Goal: Task Accomplishment & Management: Use online tool/utility

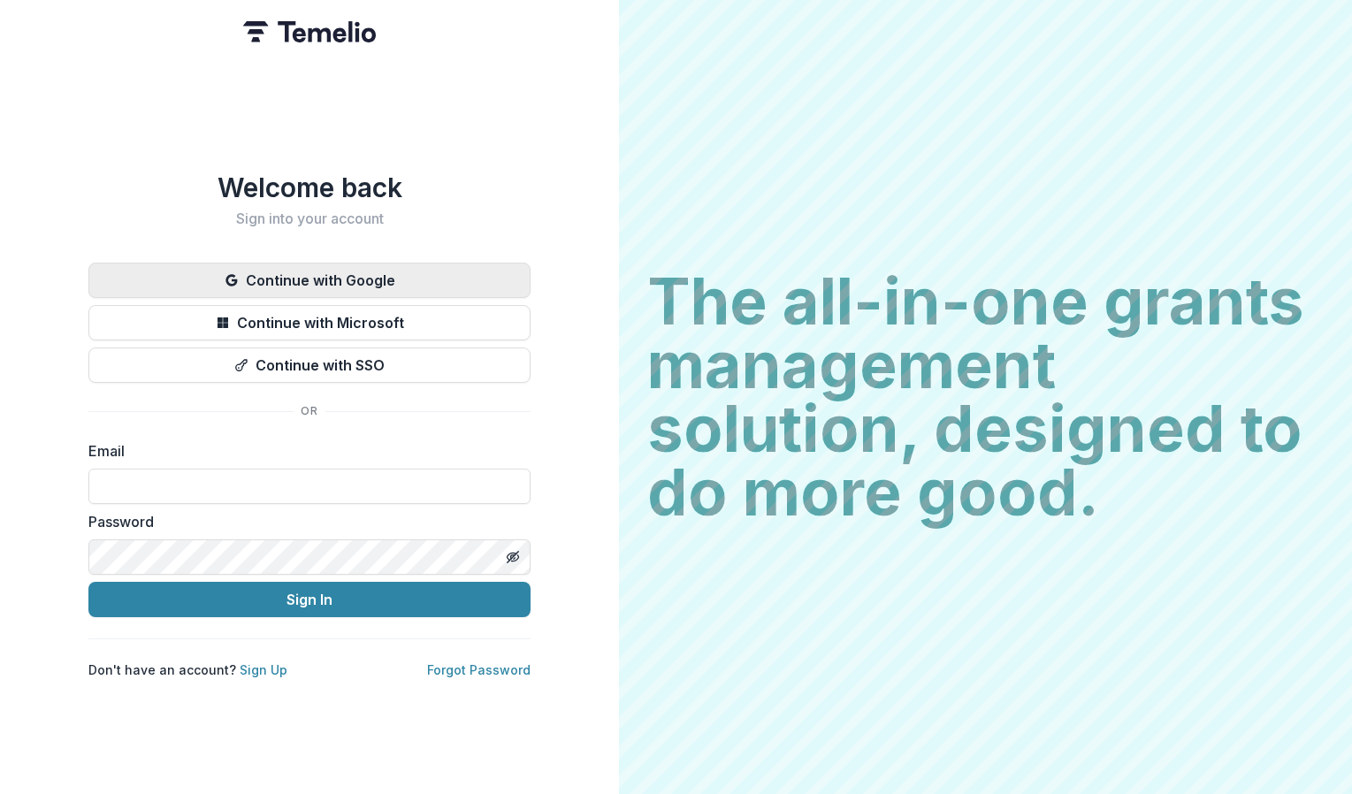
click at [379, 270] on button "Continue with Google" at bounding box center [309, 280] width 442 height 35
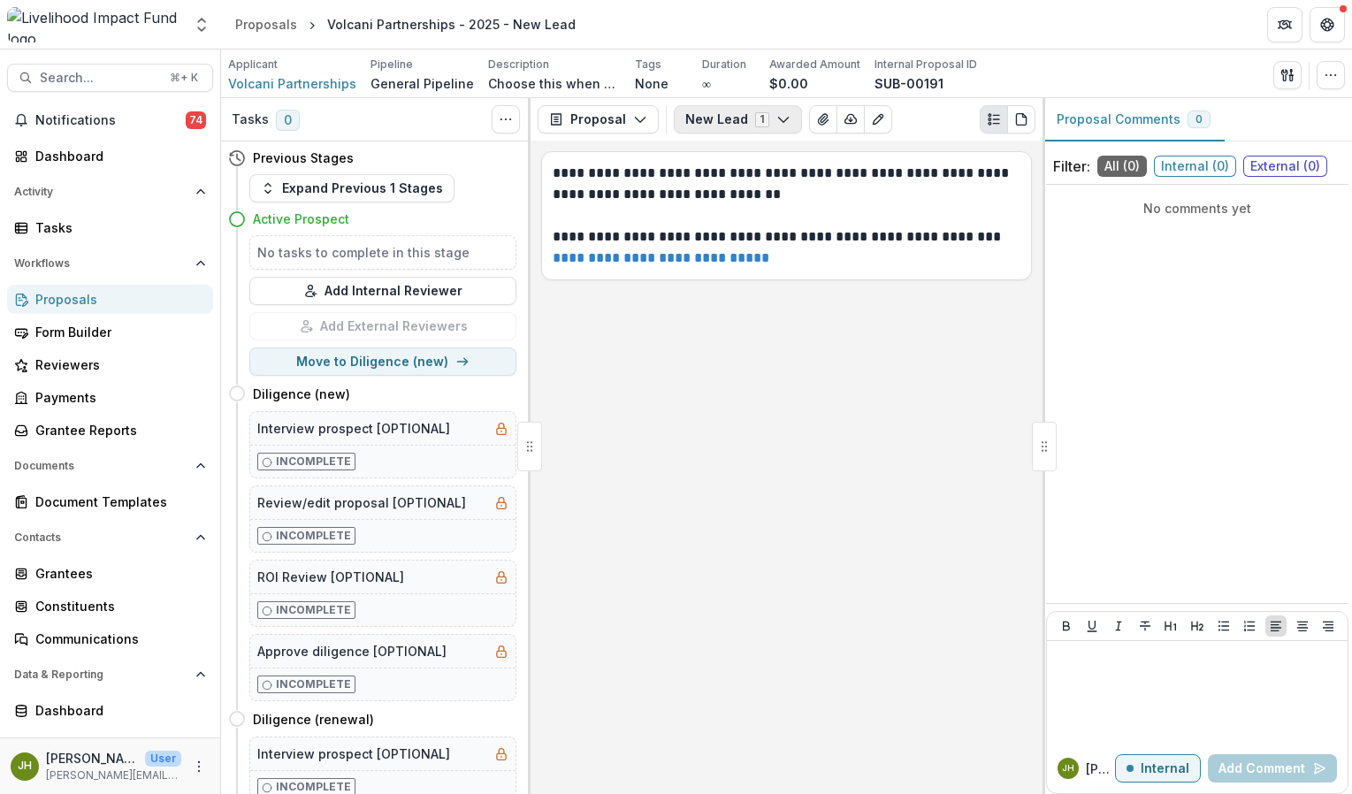
click at [707, 119] on button "New Lead 1" at bounding box center [738, 119] width 128 height 28
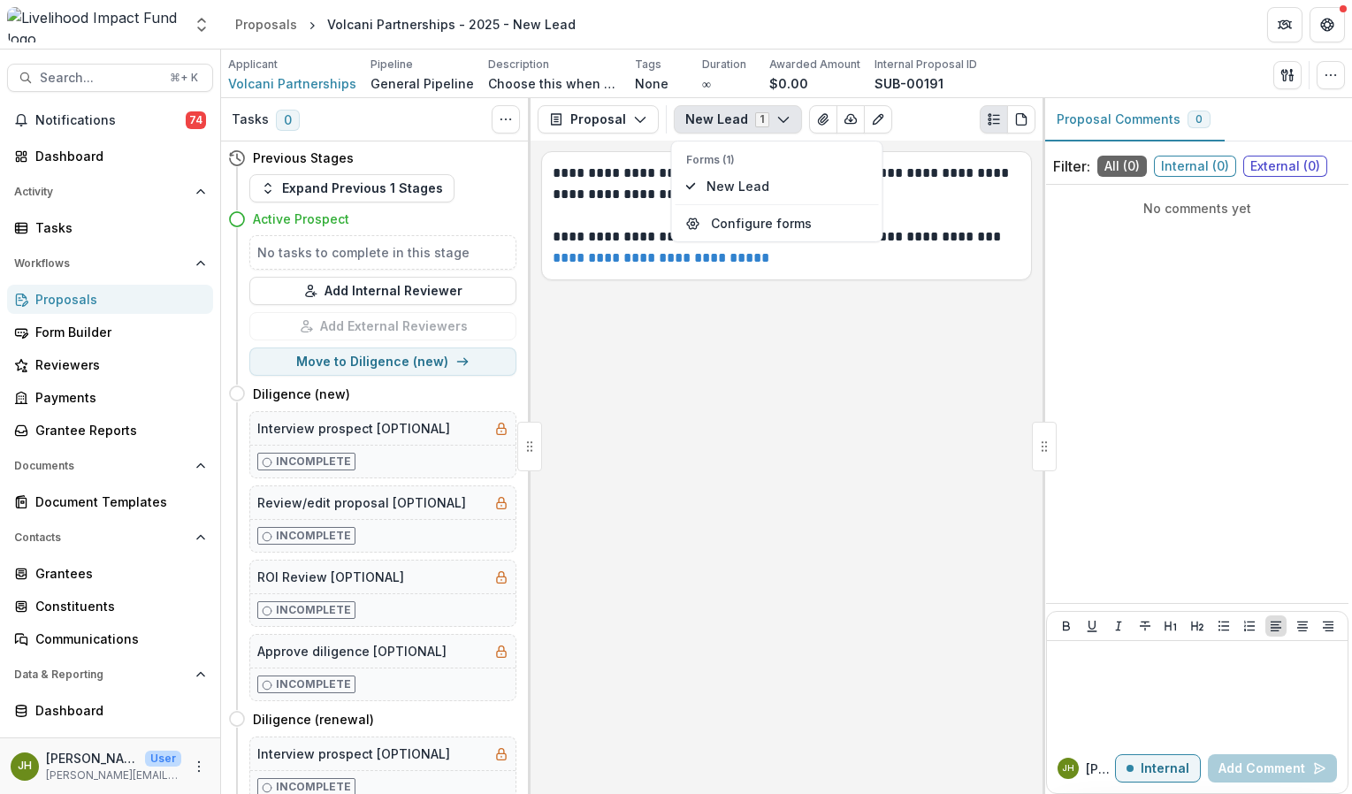
click at [707, 119] on button "New Lead 1" at bounding box center [738, 119] width 128 height 28
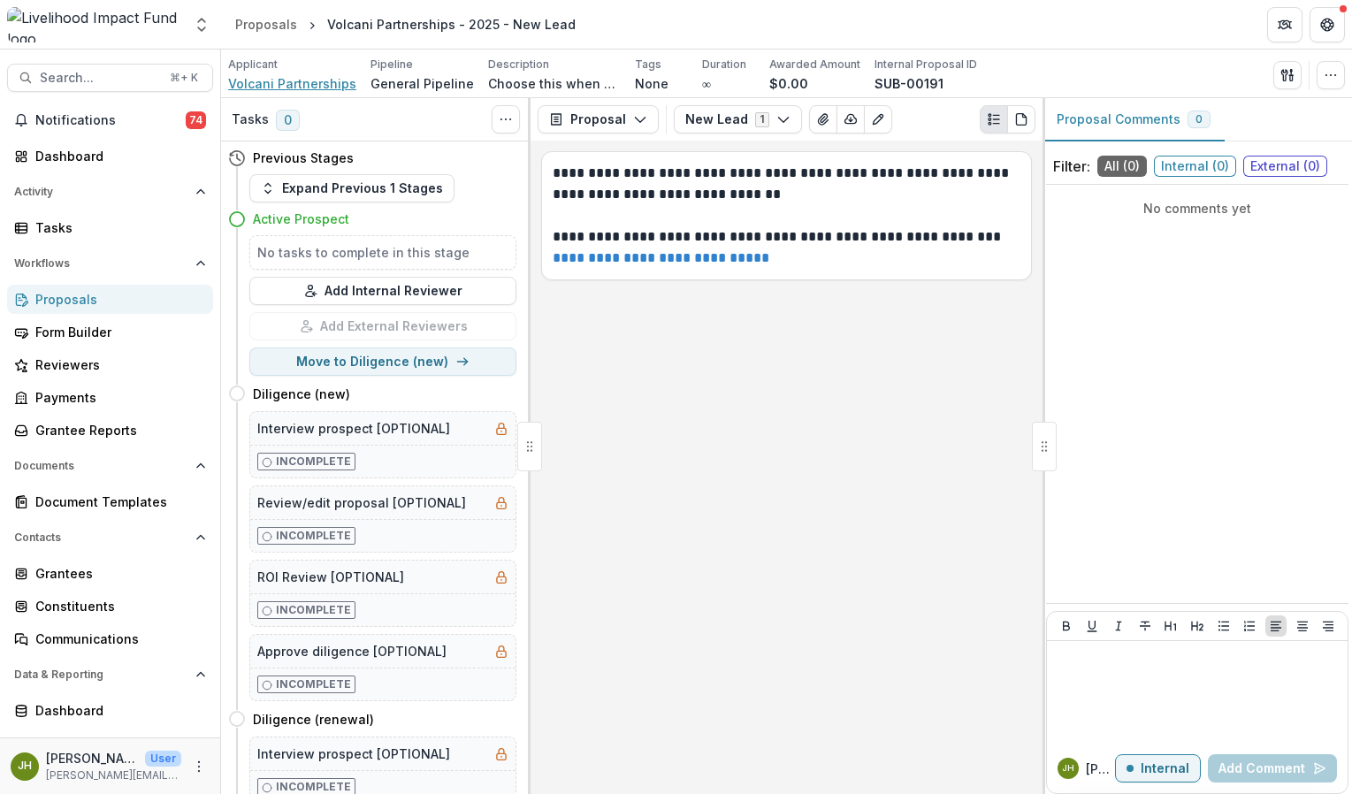
click at [299, 79] on span "Volcani Partnerships" at bounding box center [292, 83] width 128 height 19
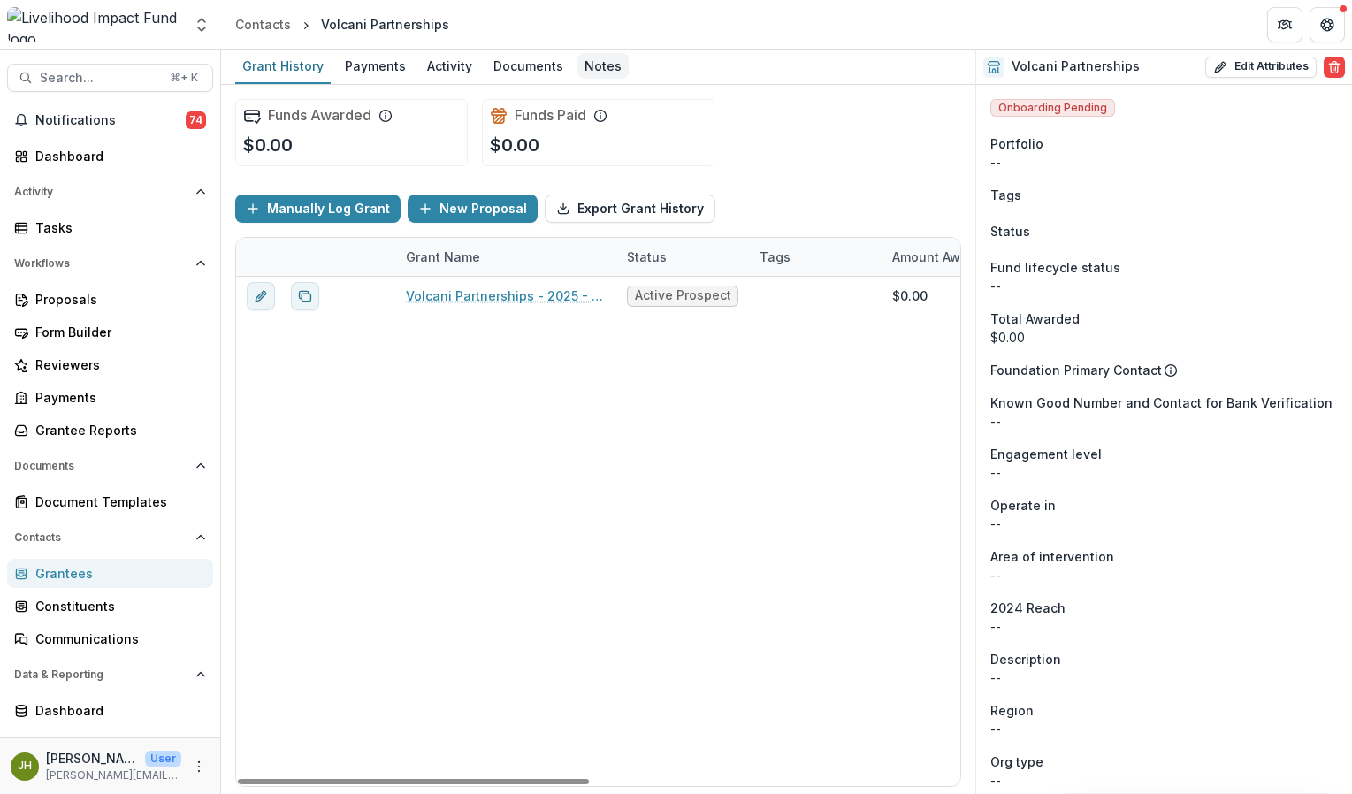
click at [589, 73] on div "Notes" at bounding box center [603, 66] width 51 height 26
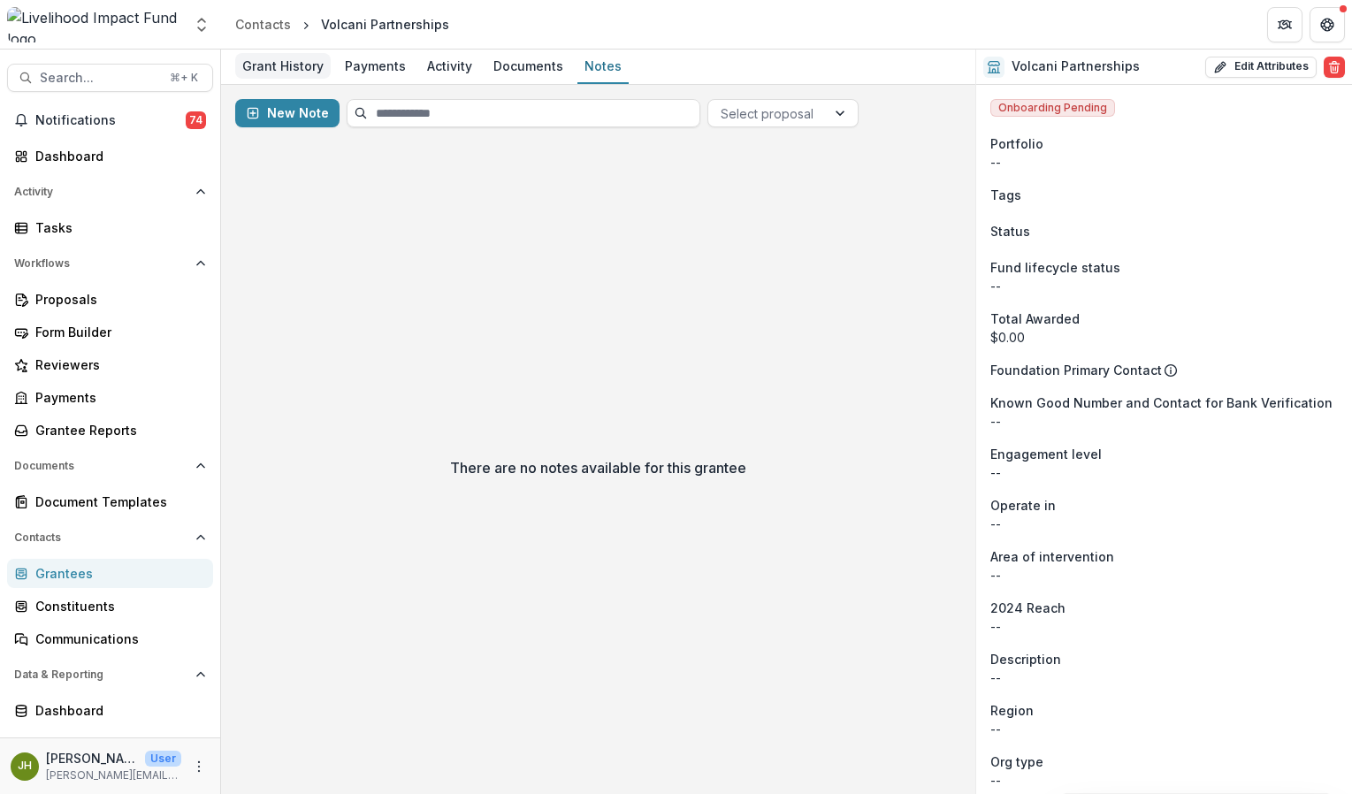
click at [295, 71] on div "Grant History" at bounding box center [283, 66] width 96 height 26
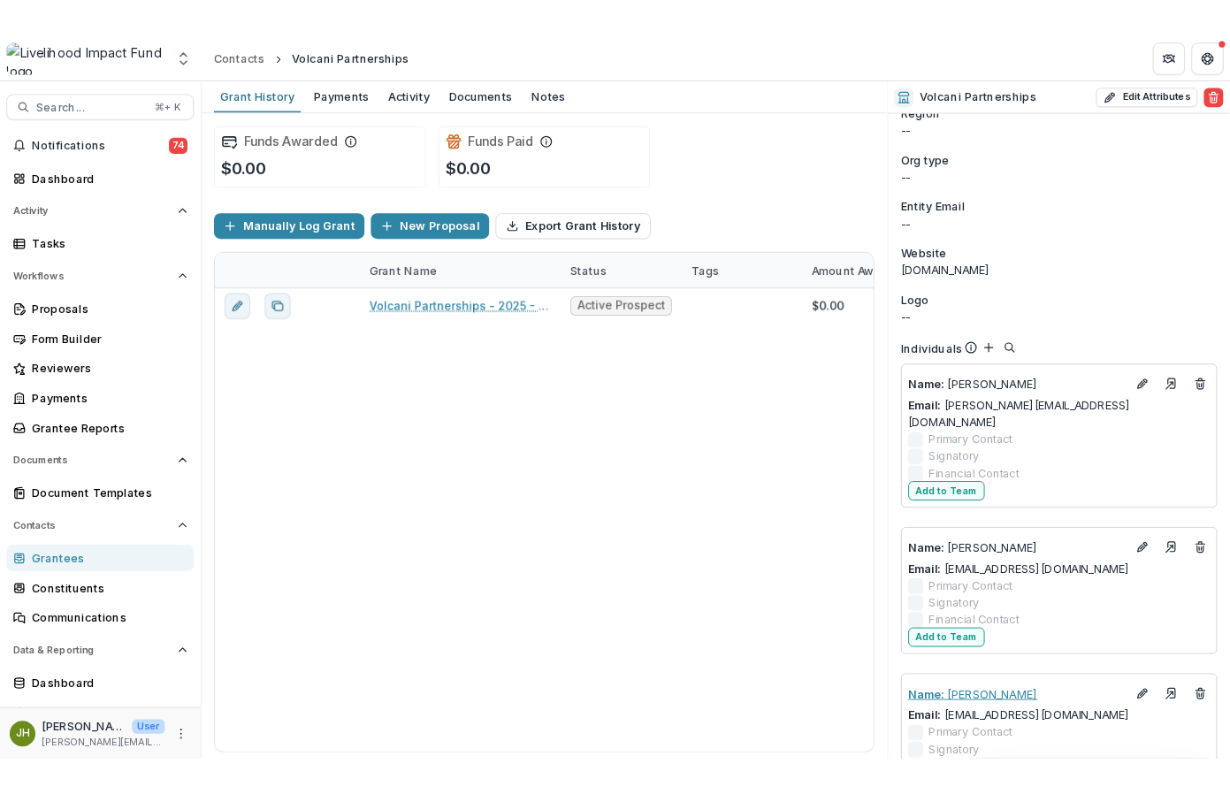
scroll to position [711, 0]
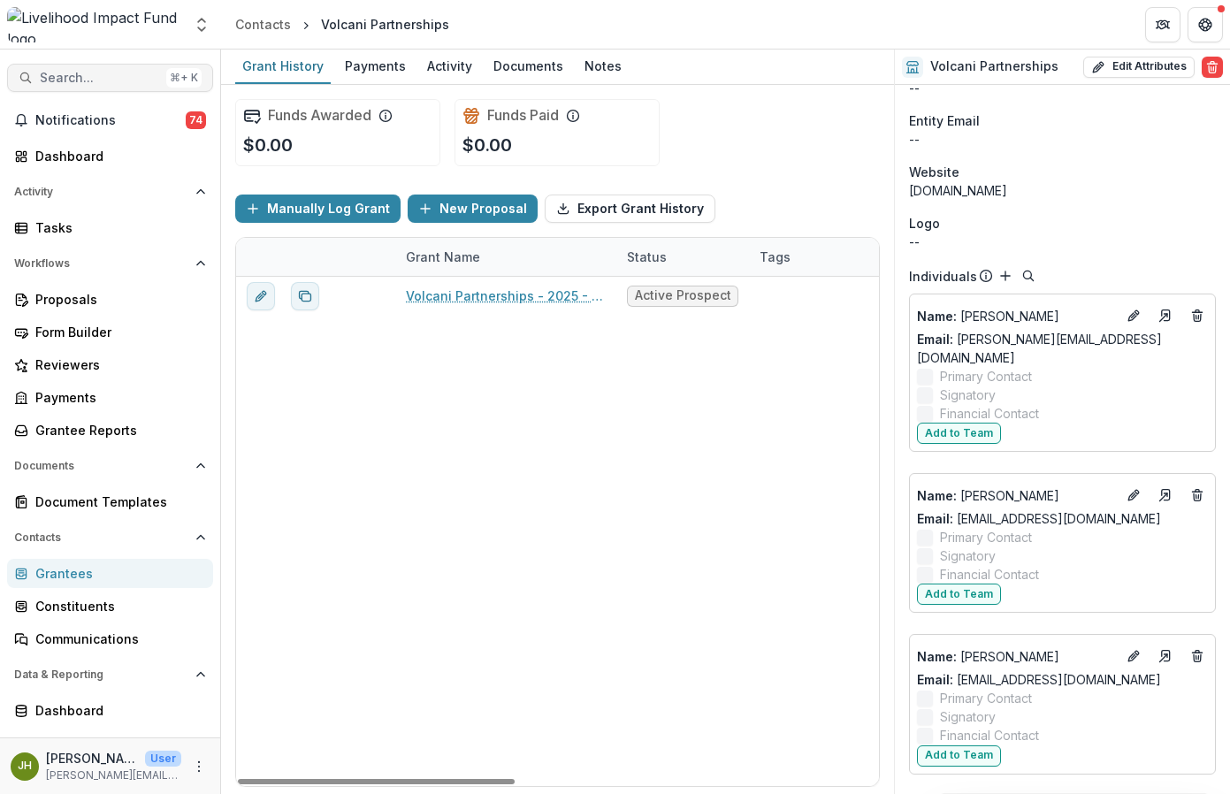
click at [108, 73] on span "Search..." at bounding box center [99, 78] width 119 height 15
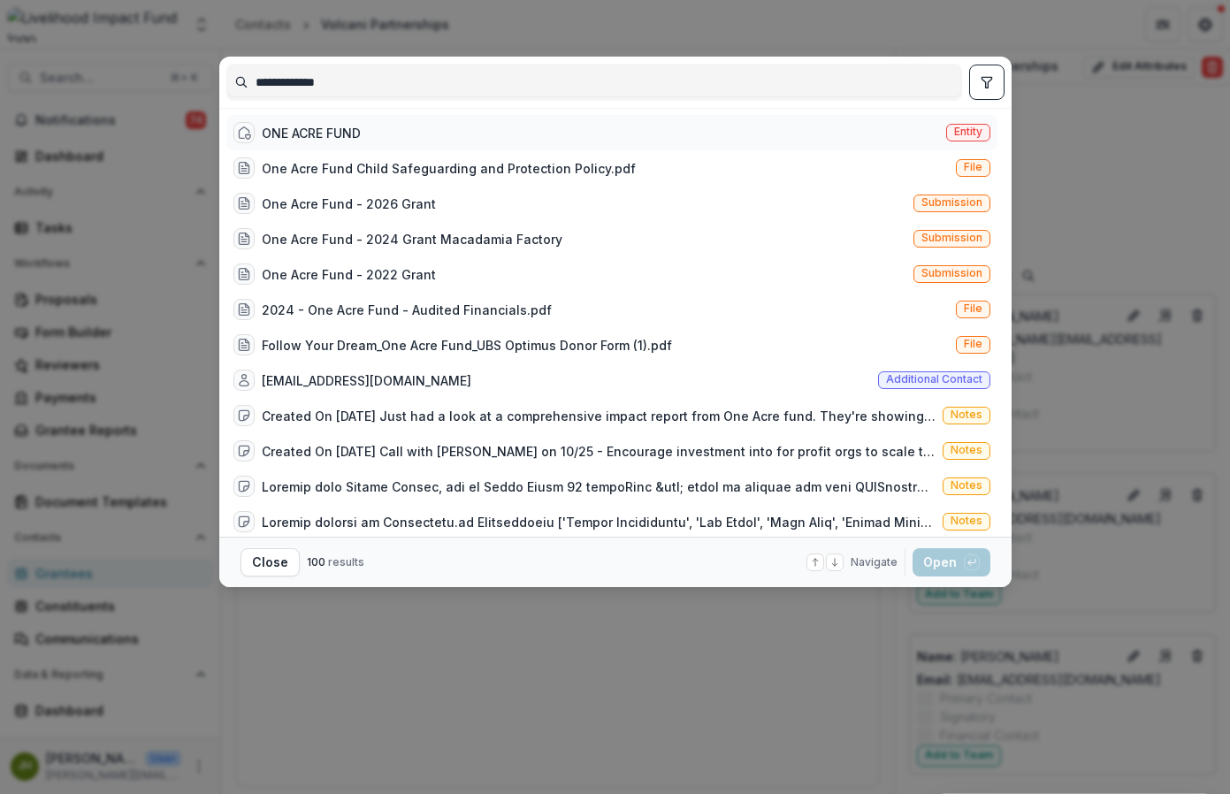
type input "**********"
click at [326, 135] on div "ONE ACRE FUND" at bounding box center [311, 133] width 99 height 19
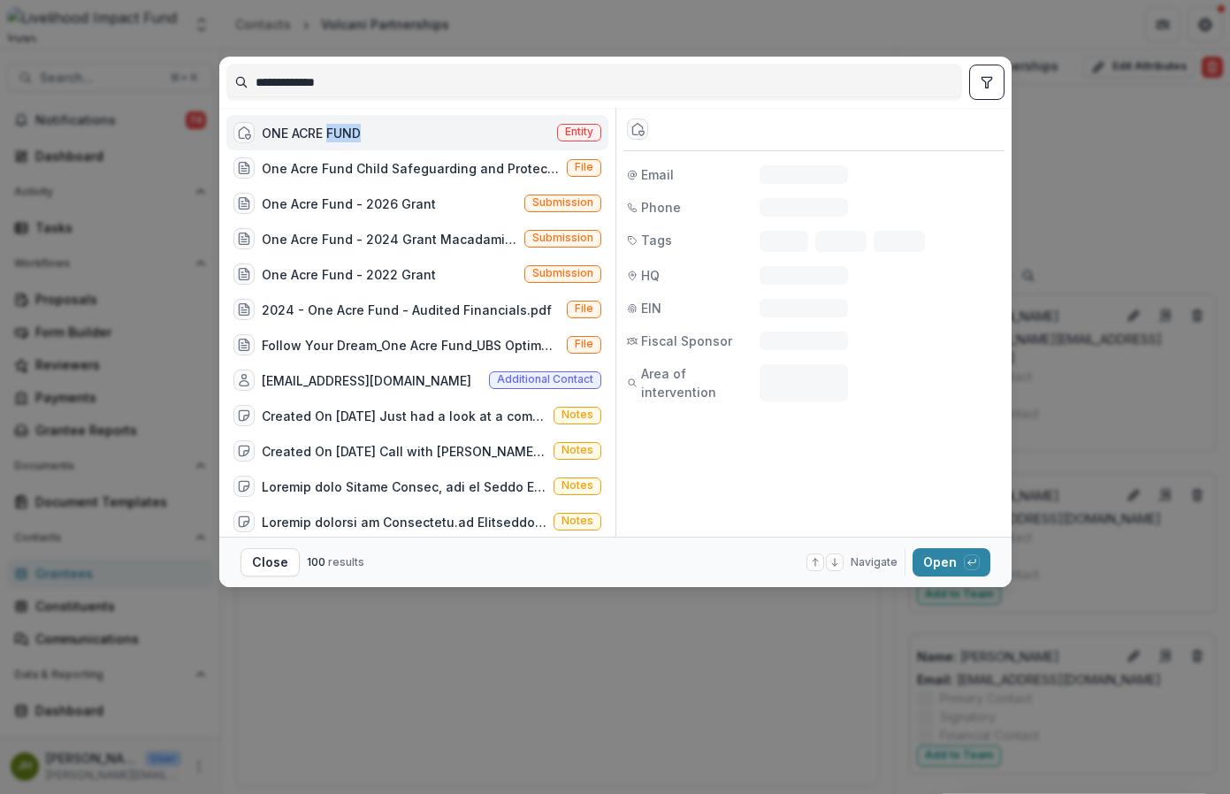
click at [327, 135] on div "ONE ACRE FUND" at bounding box center [311, 133] width 99 height 19
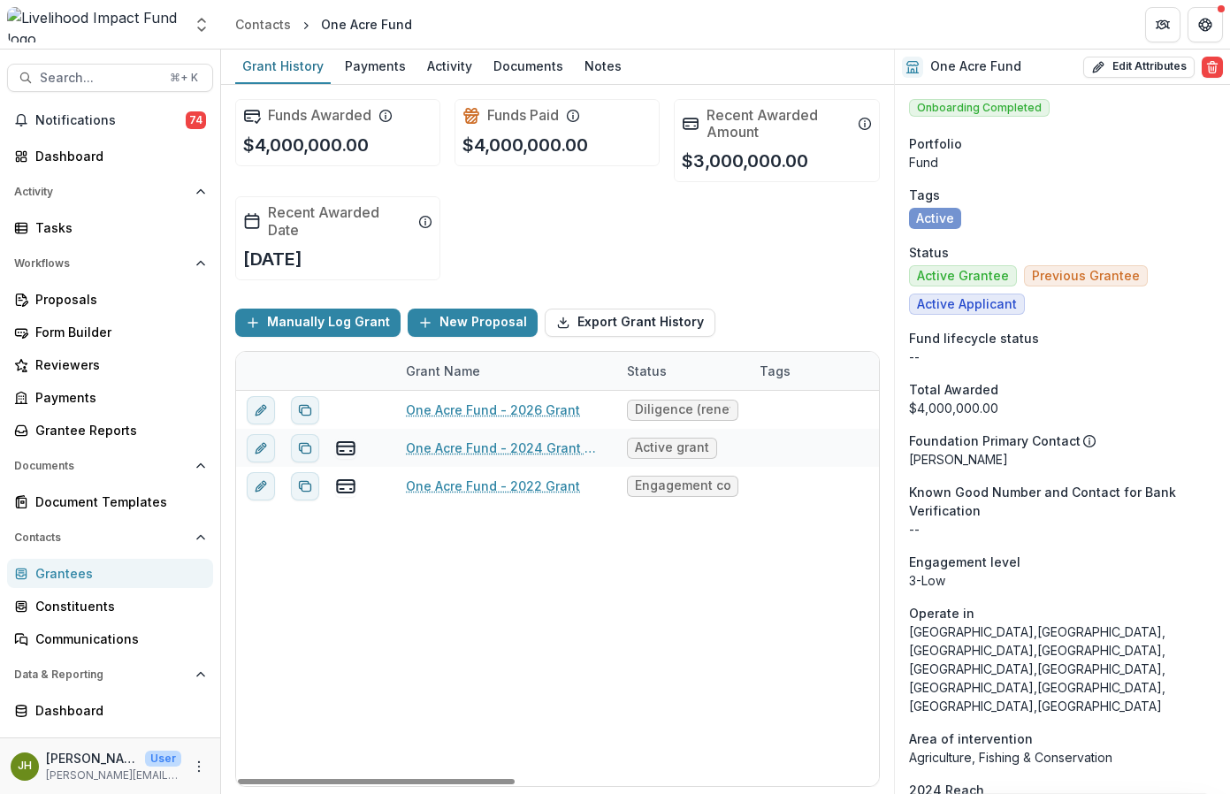
drag, startPoint x: 439, startPoint y: 779, endPoint x: 333, endPoint y: 748, distance: 110.5
click at [333, 749] on div "Grant Name Status Tags Amount Awarded Amount Paid Grant Type Amount Requested S…" at bounding box center [557, 569] width 643 height 434
click at [75, 84] on span "Search..." at bounding box center [99, 78] width 119 height 15
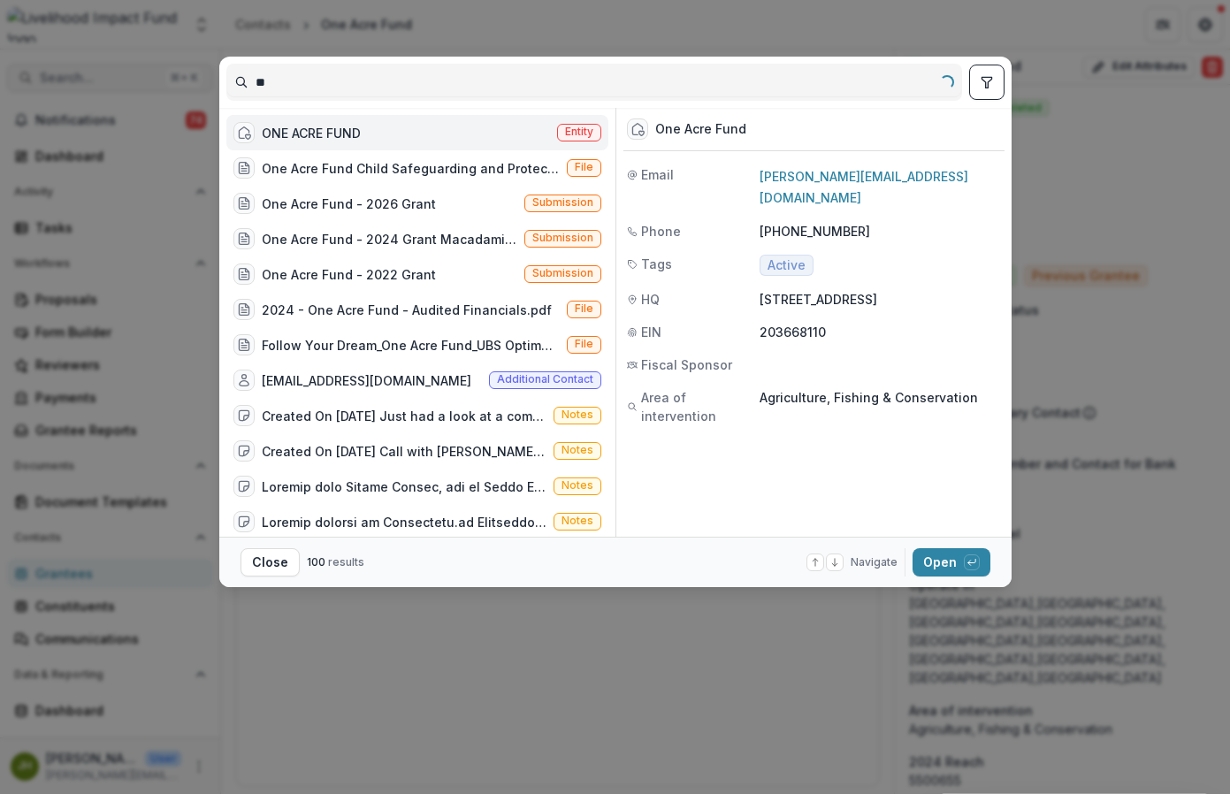
type input "*"
type input "*****"
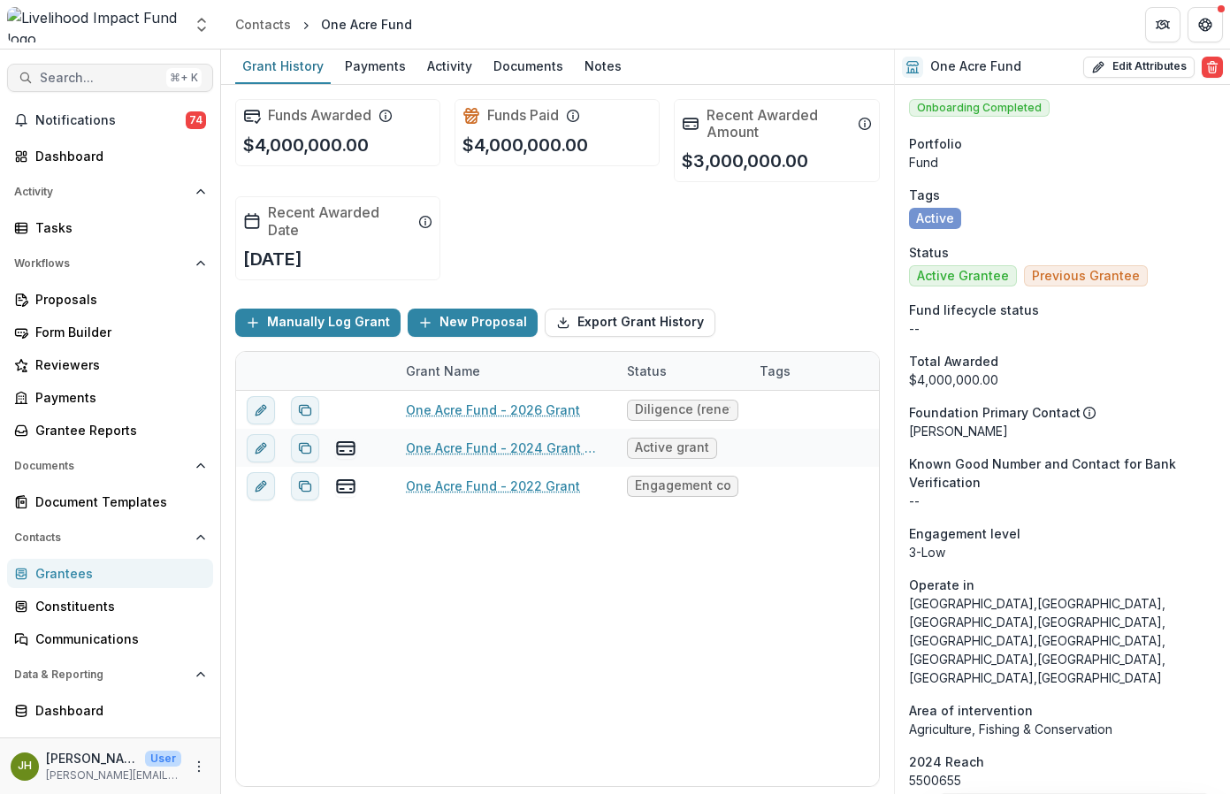
click at [107, 72] on span "Search..." at bounding box center [99, 78] width 119 height 15
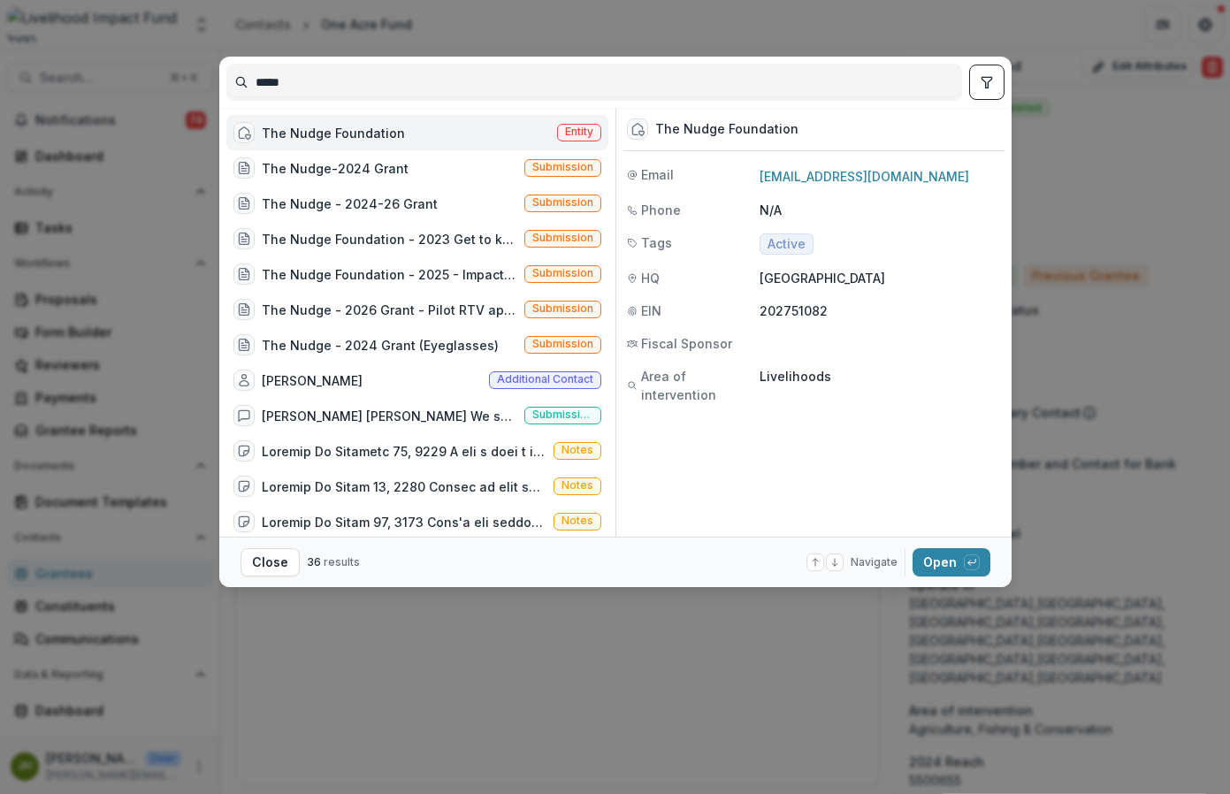
click at [294, 134] on div "The Nudge Foundation" at bounding box center [333, 133] width 143 height 19
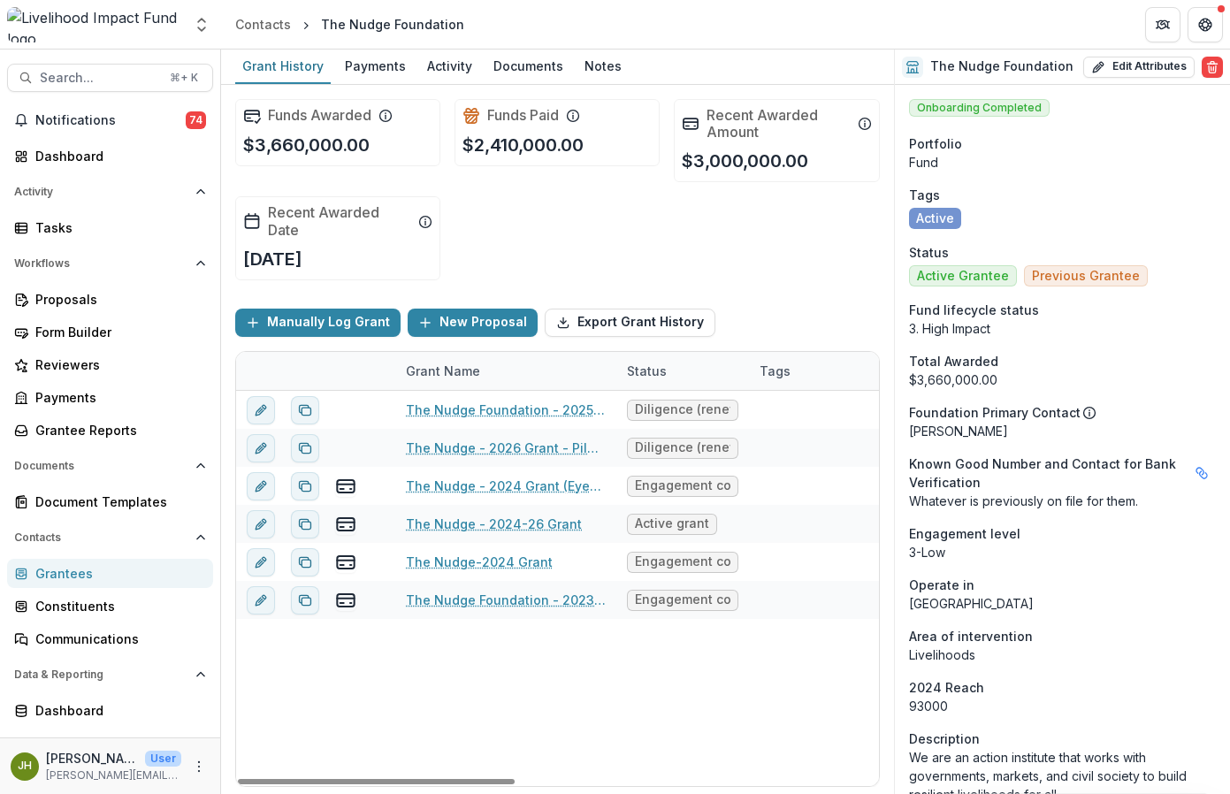
drag, startPoint x: 487, startPoint y: 780, endPoint x: 294, endPoint y: 728, distance: 199.7
click at [419, 782] on div at bounding box center [376, 781] width 277 height 5
click at [97, 76] on span "Search..." at bounding box center [99, 78] width 119 height 15
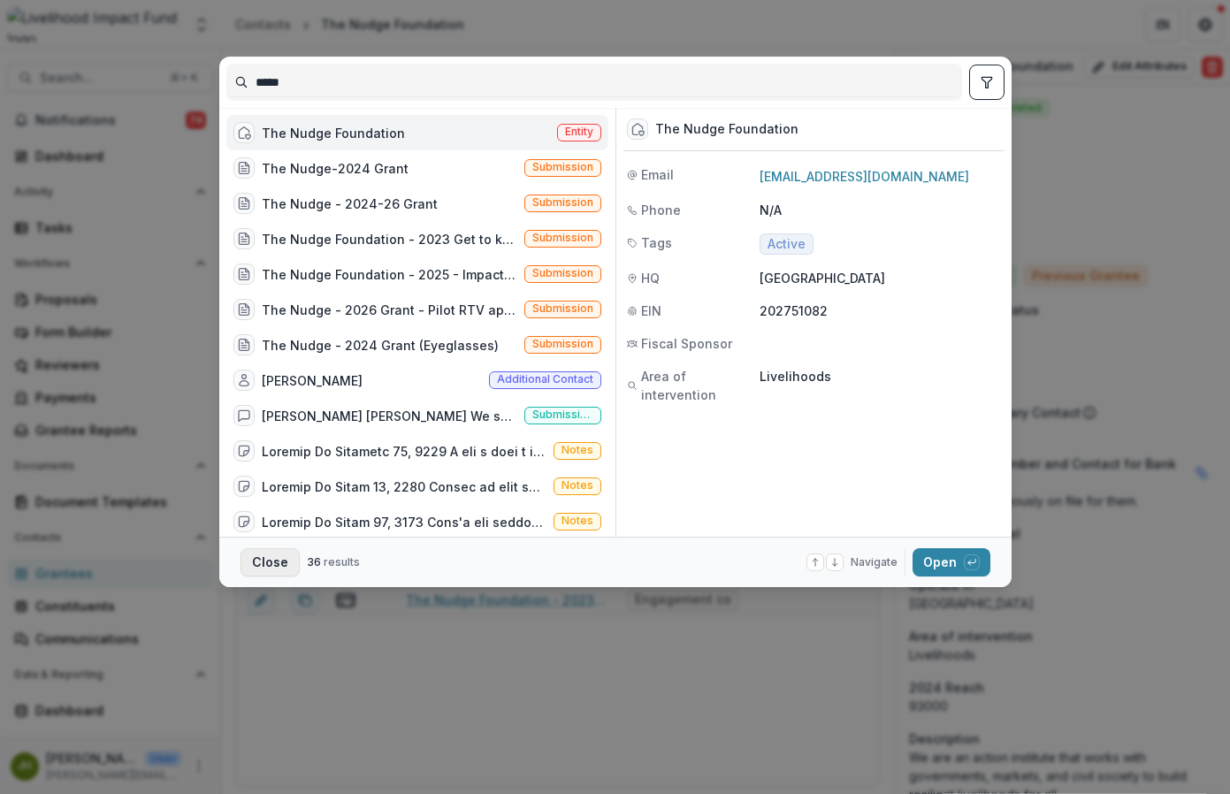
click at [272, 559] on button "Close" at bounding box center [270, 562] width 59 height 28
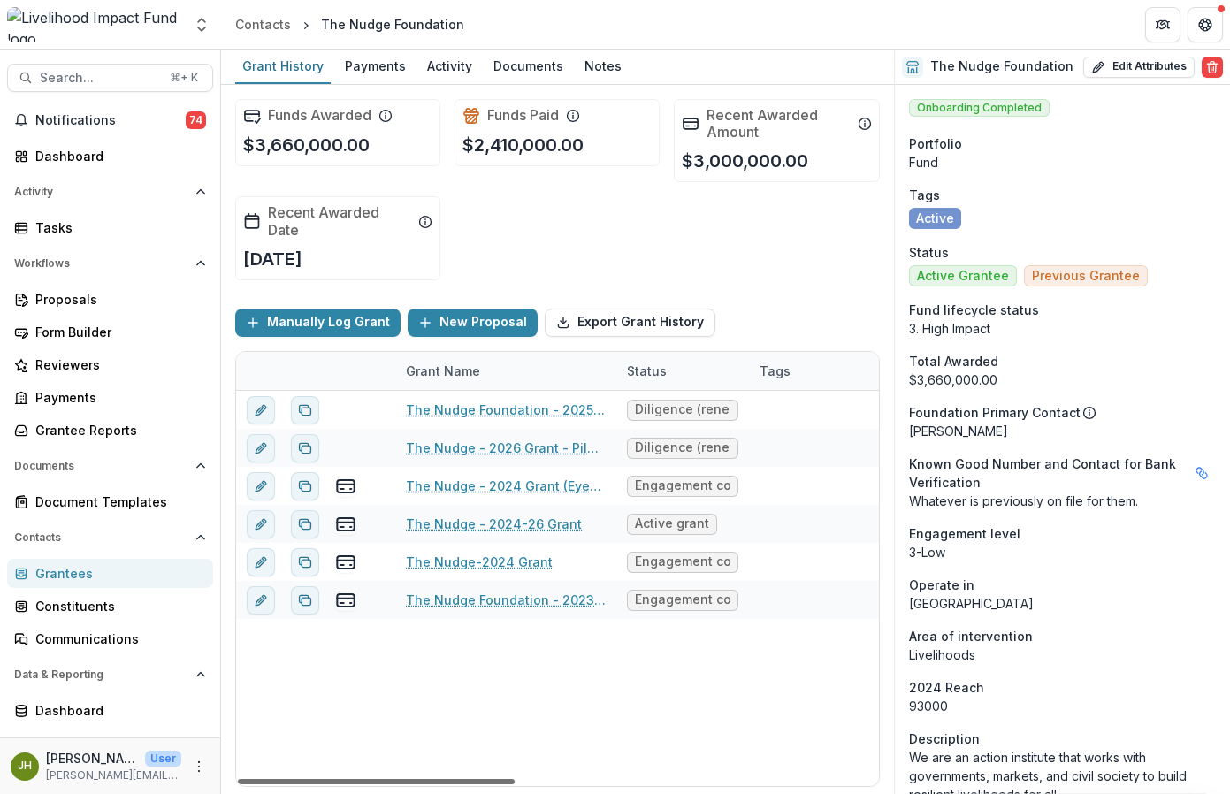
drag, startPoint x: 437, startPoint y: 781, endPoint x: 285, endPoint y: 776, distance: 152.2
click at [285, 779] on div at bounding box center [376, 781] width 277 height 5
click at [111, 76] on span "Search..." at bounding box center [99, 78] width 119 height 15
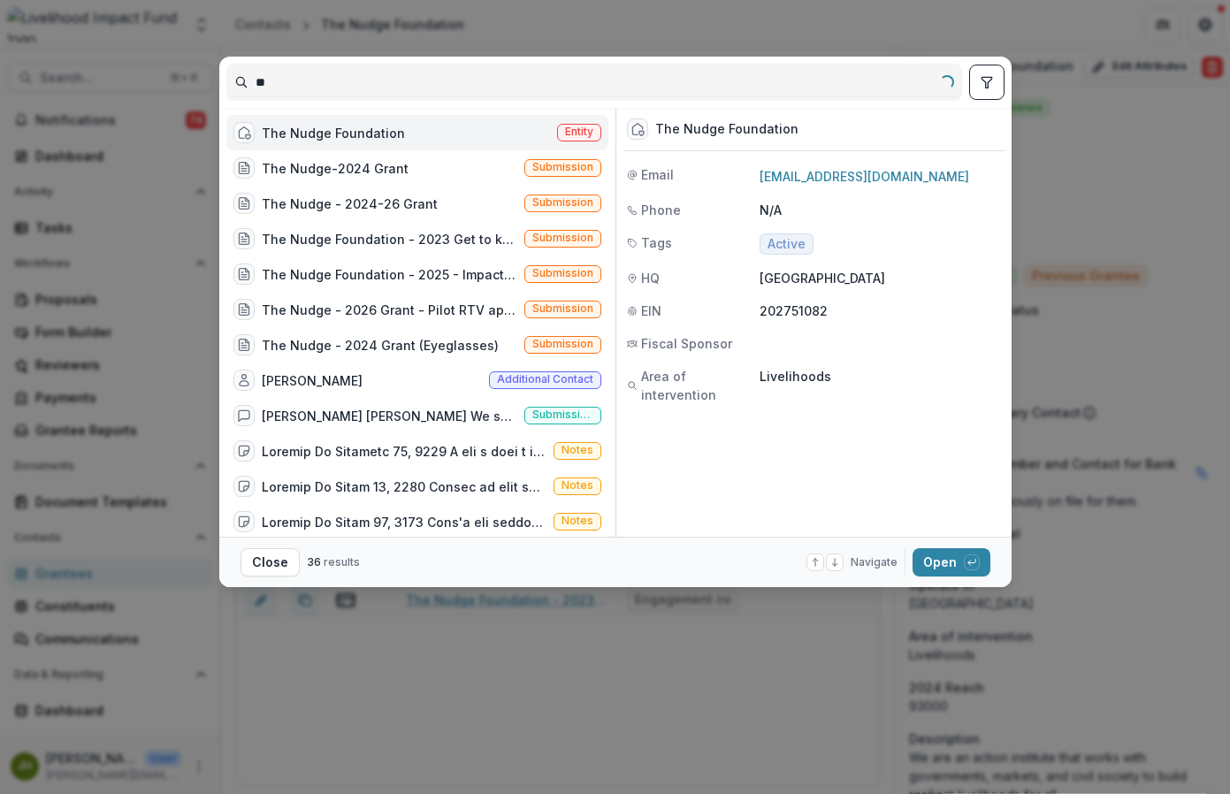
type input "*"
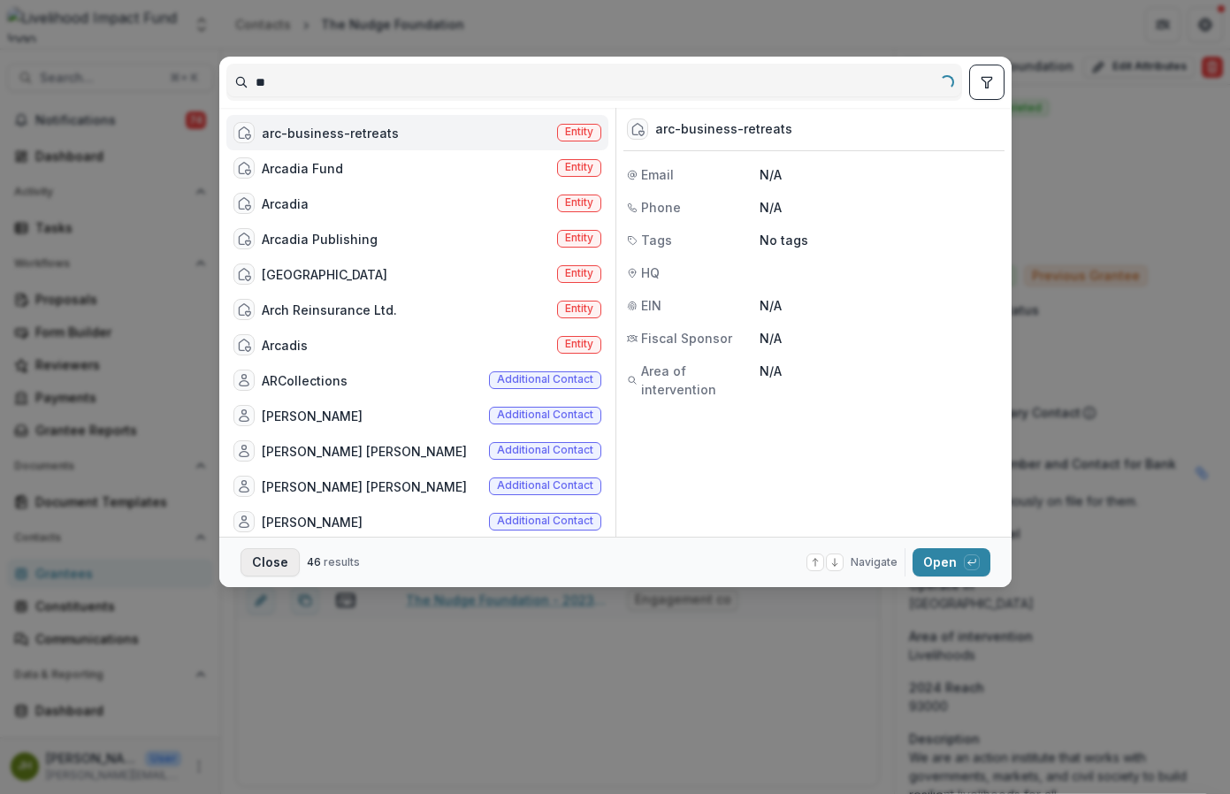
type input "*"
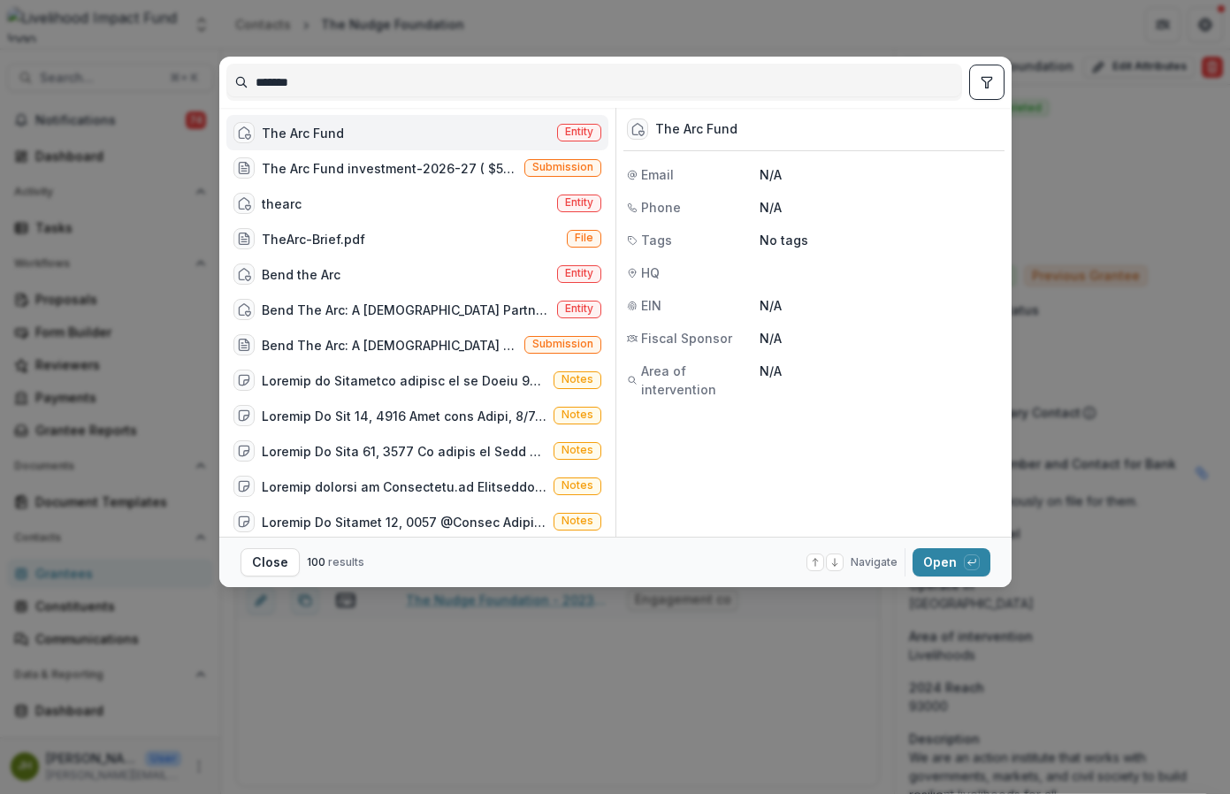
type input "*******"
click at [377, 135] on div "The Arc Fund Entity" at bounding box center [417, 132] width 382 height 35
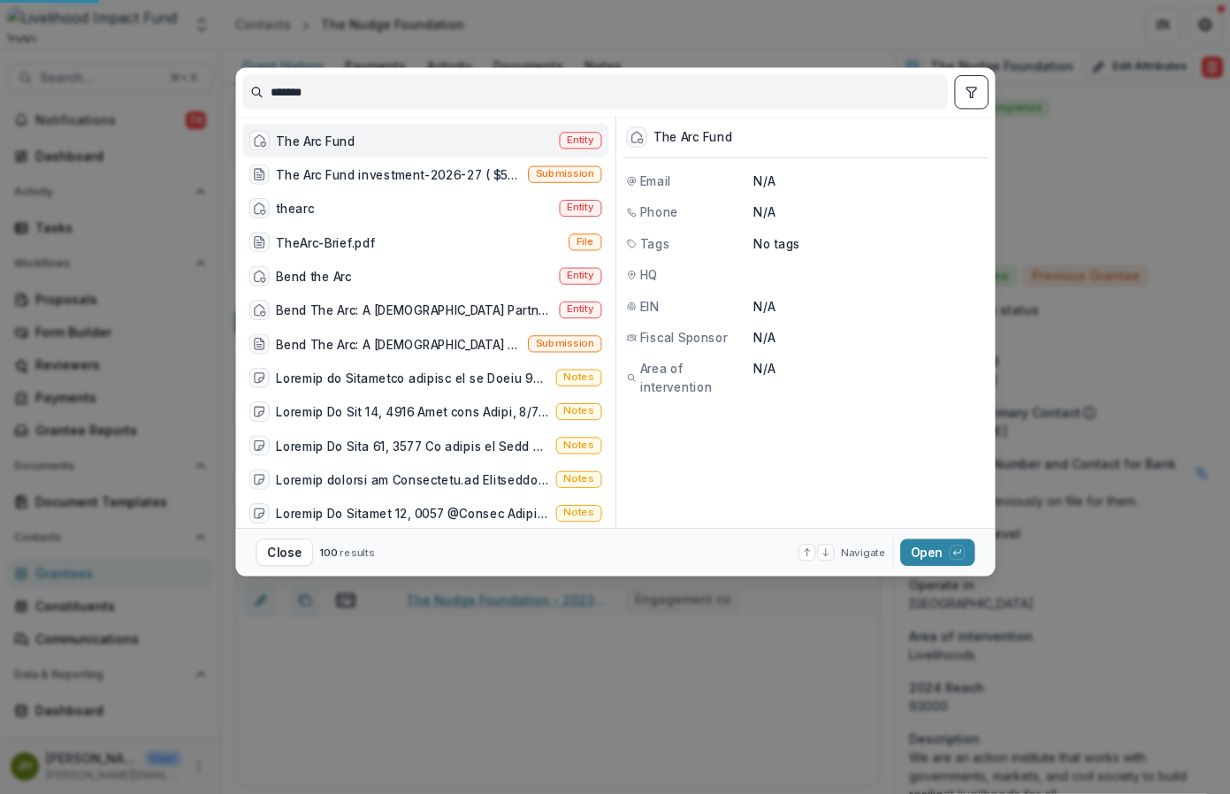
click at [377, 137] on div "The Arc Fund Entity" at bounding box center [425, 141] width 366 height 34
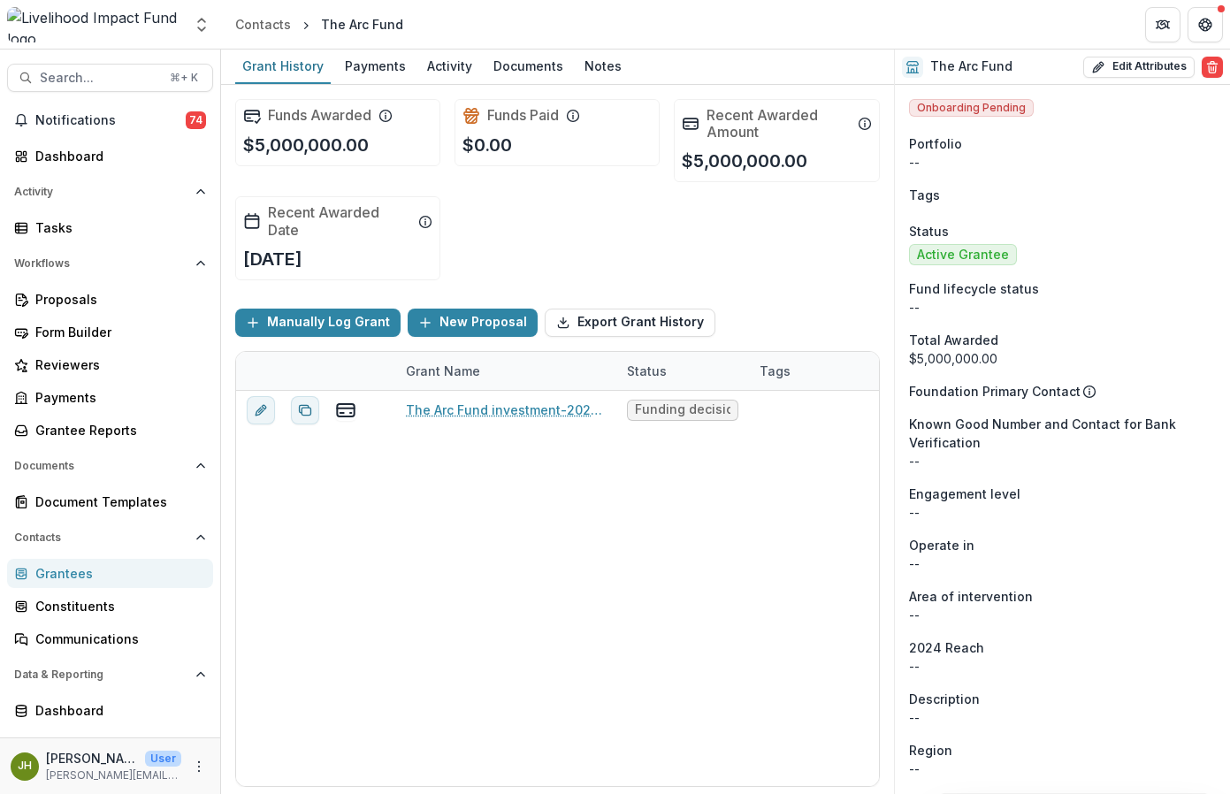
scroll to position [432, 0]
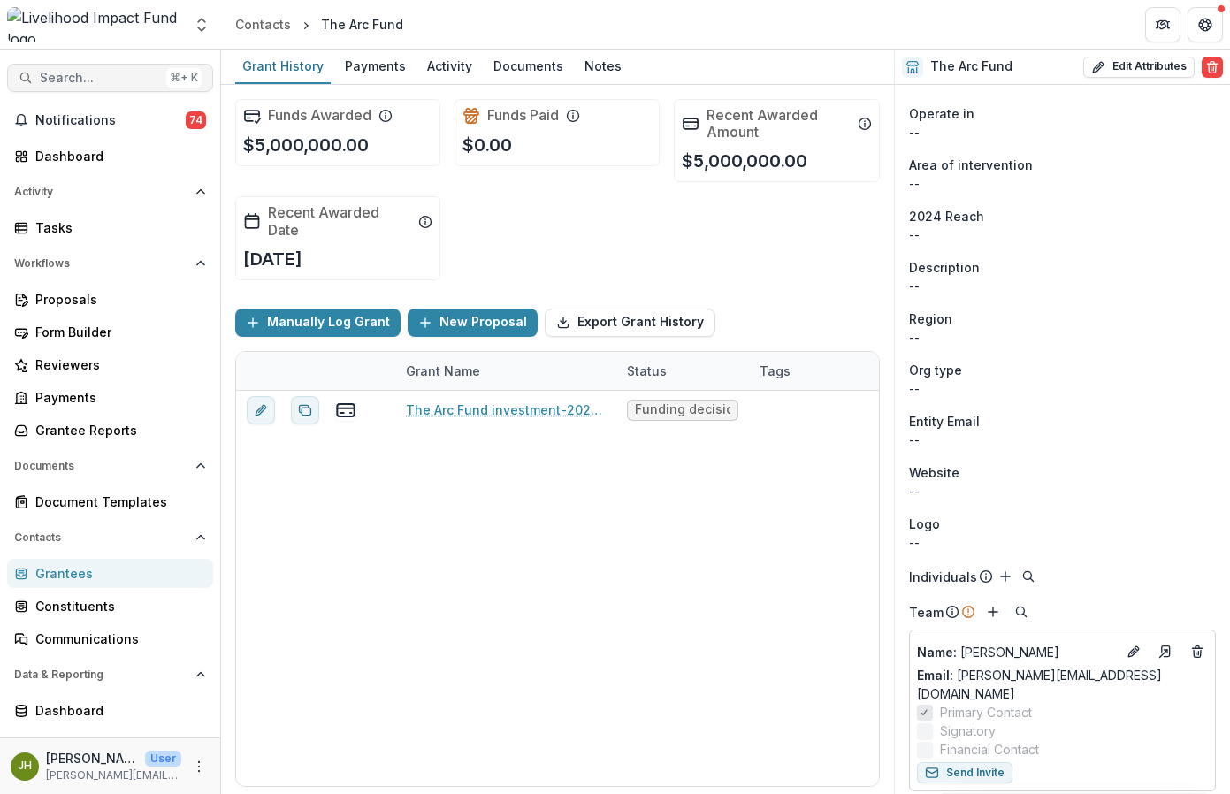
click at [135, 78] on span "Search..." at bounding box center [99, 78] width 119 height 15
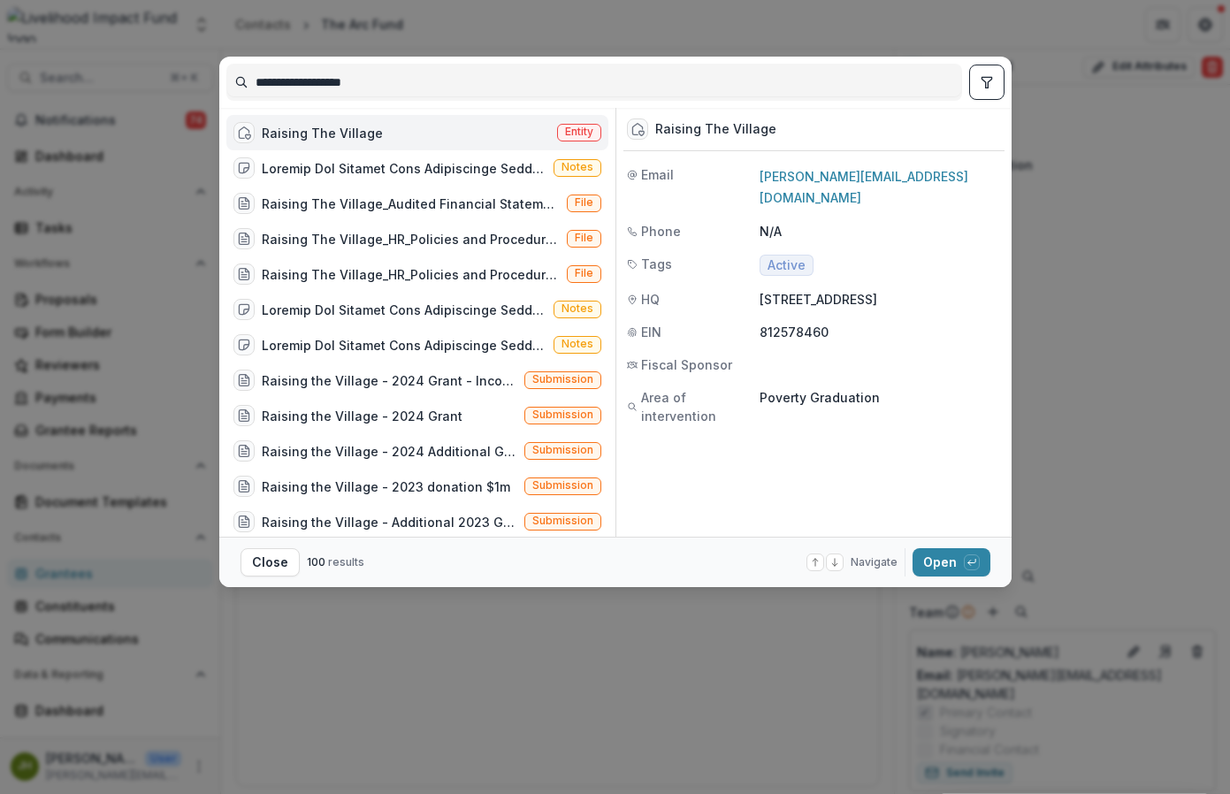
type input "**********"
click at [309, 135] on div "Raising The Village" at bounding box center [322, 133] width 121 height 19
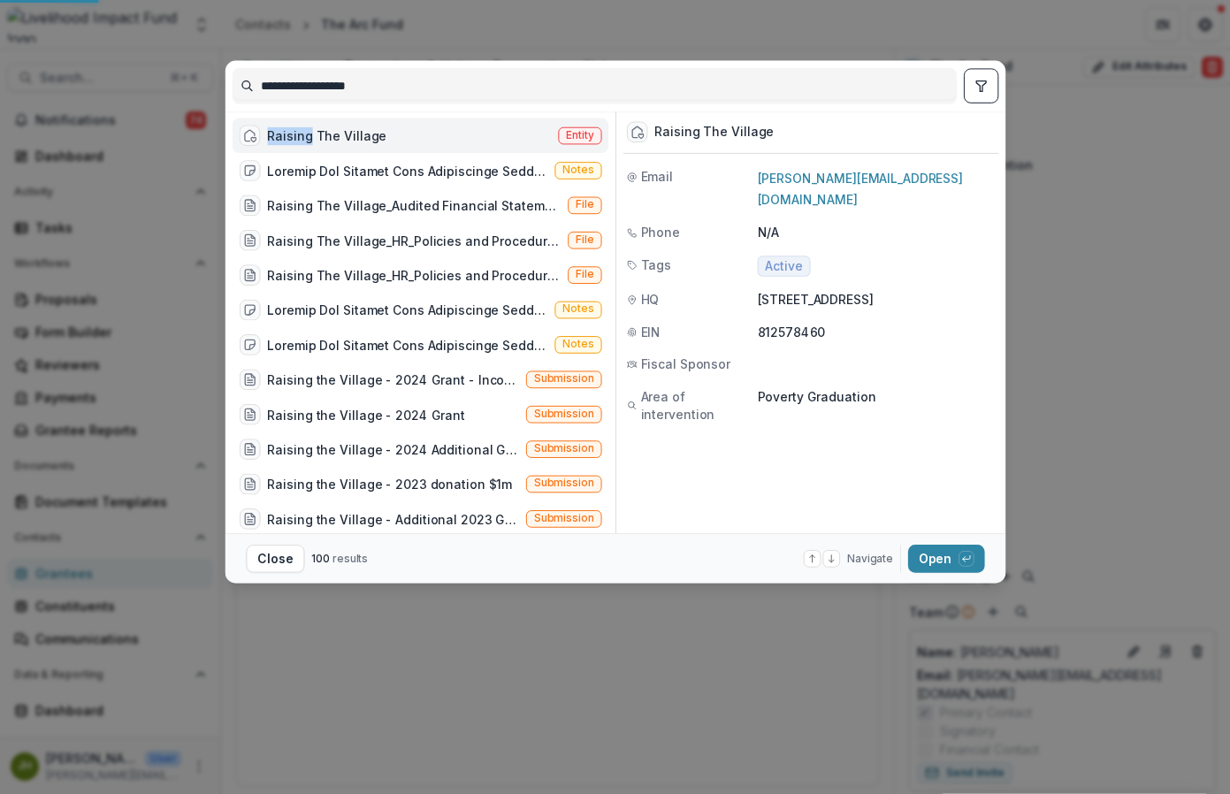
click at [309, 135] on div "Raising The Village" at bounding box center [326, 135] width 119 height 19
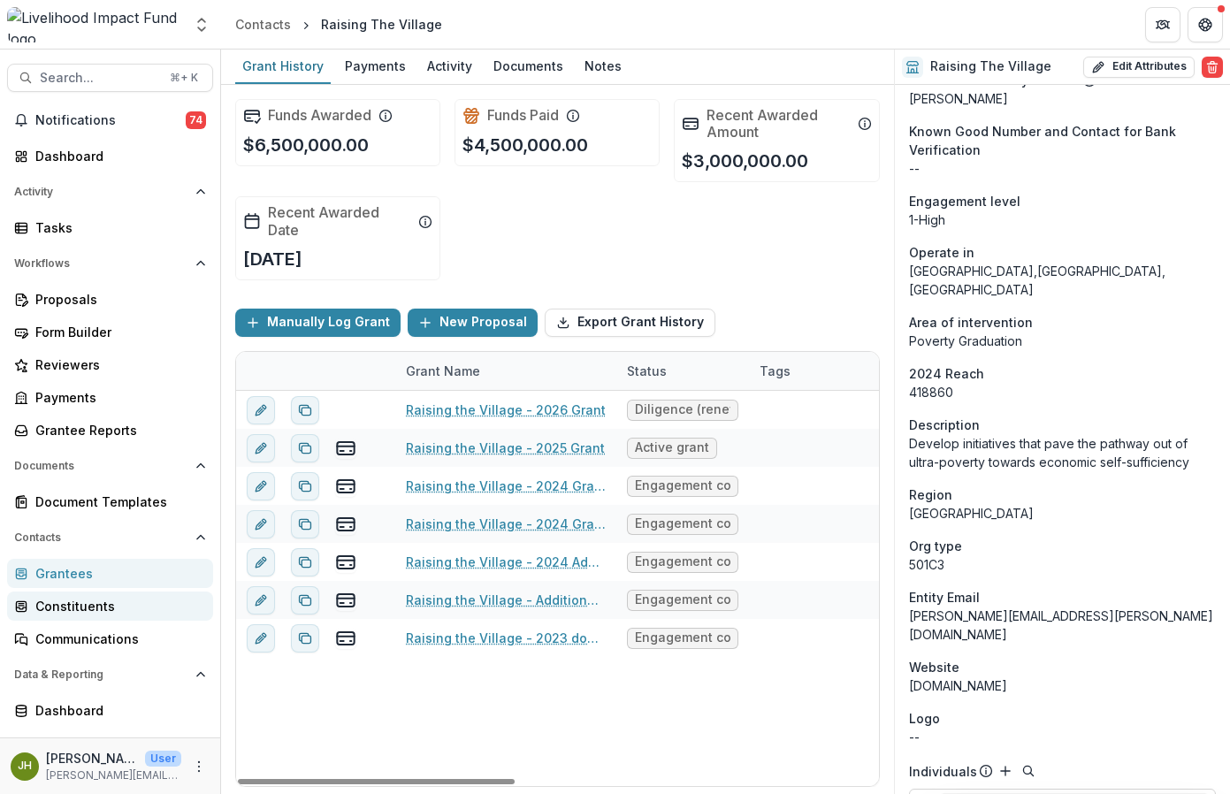
drag, startPoint x: 469, startPoint y: 780, endPoint x: 138, endPoint y: 600, distance: 376.3
click at [440, 779] on div at bounding box center [376, 781] width 277 height 5
click at [99, 73] on span "Search..." at bounding box center [99, 78] width 119 height 15
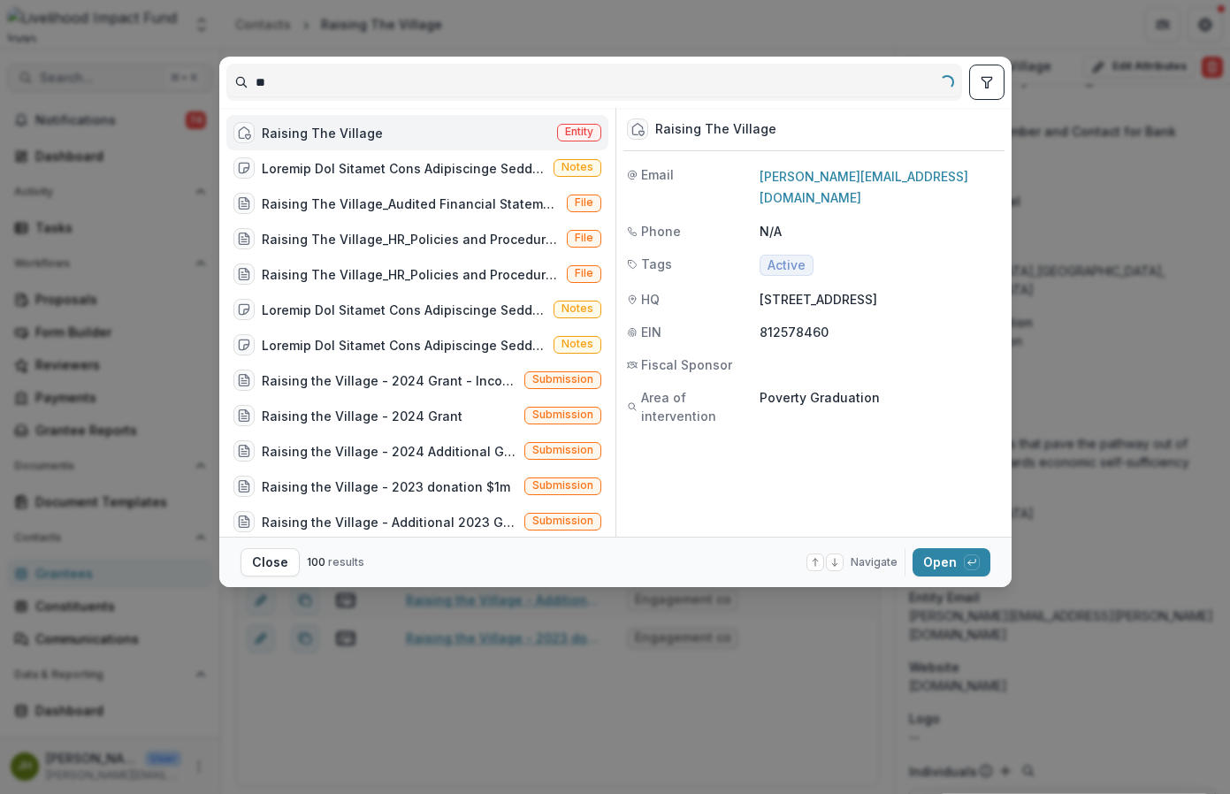
type input "*"
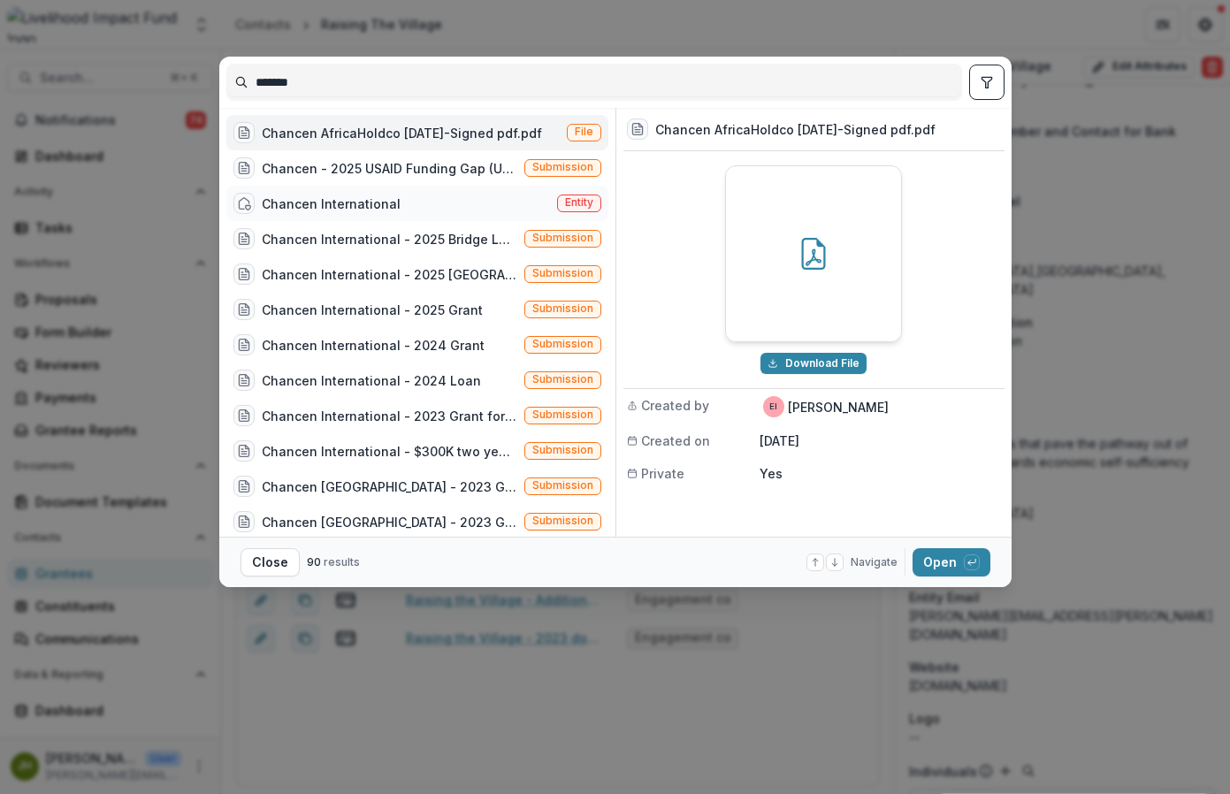
type input "*******"
click at [321, 200] on div "Chancen International" at bounding box center [331, 204] width 139 height 19
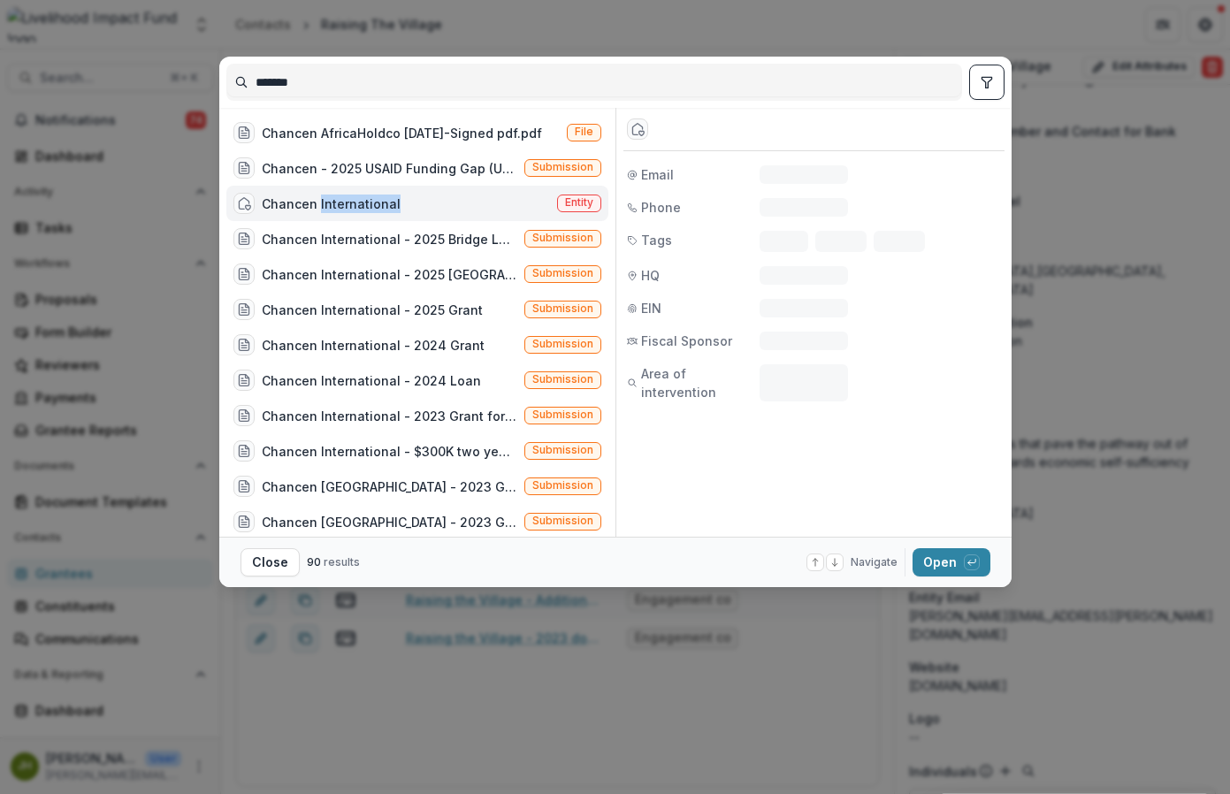
click at [321, 200] on div "Chancen International" at bounding box center [331, 204] width 139 height 19
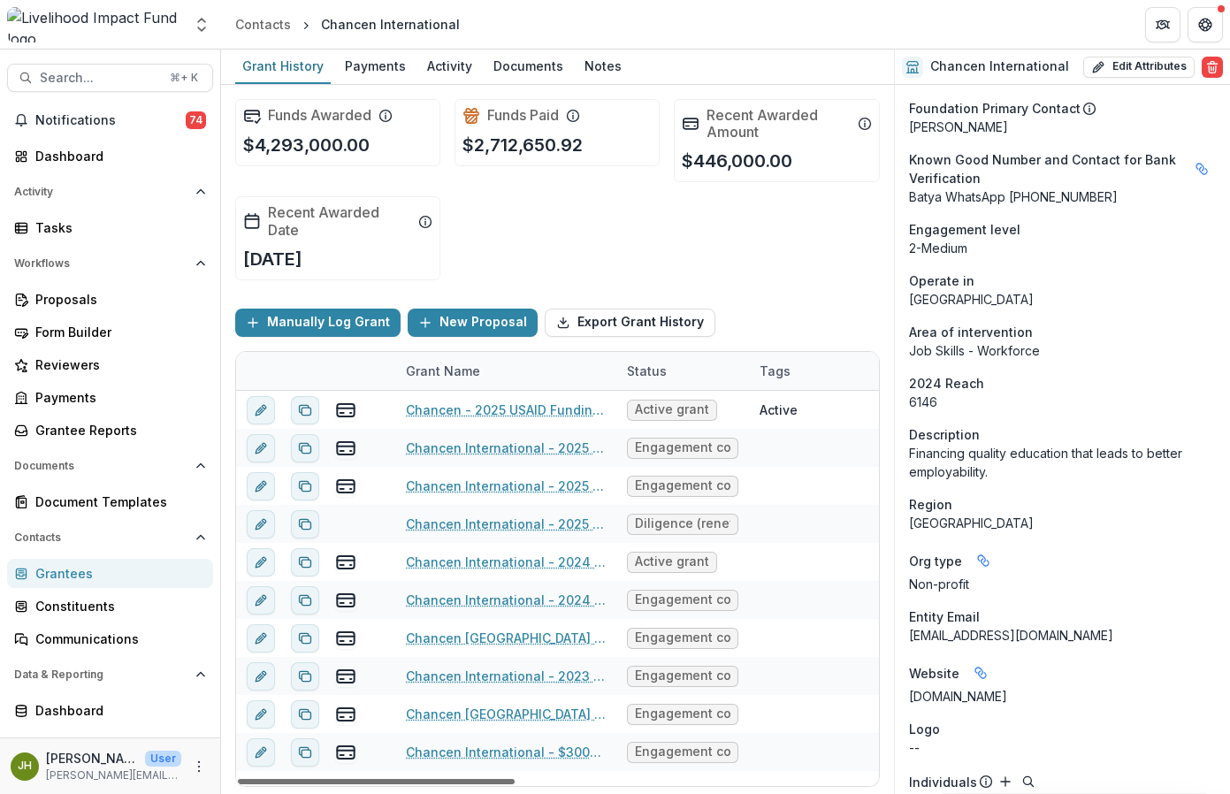
drag, startPoint x: 440, startPoint y: 783, endPoint x: 394, endPoint y: 774, distance: 46.0
click at [394, 779] on div at bounding box center [376, 781] width 277 height 5
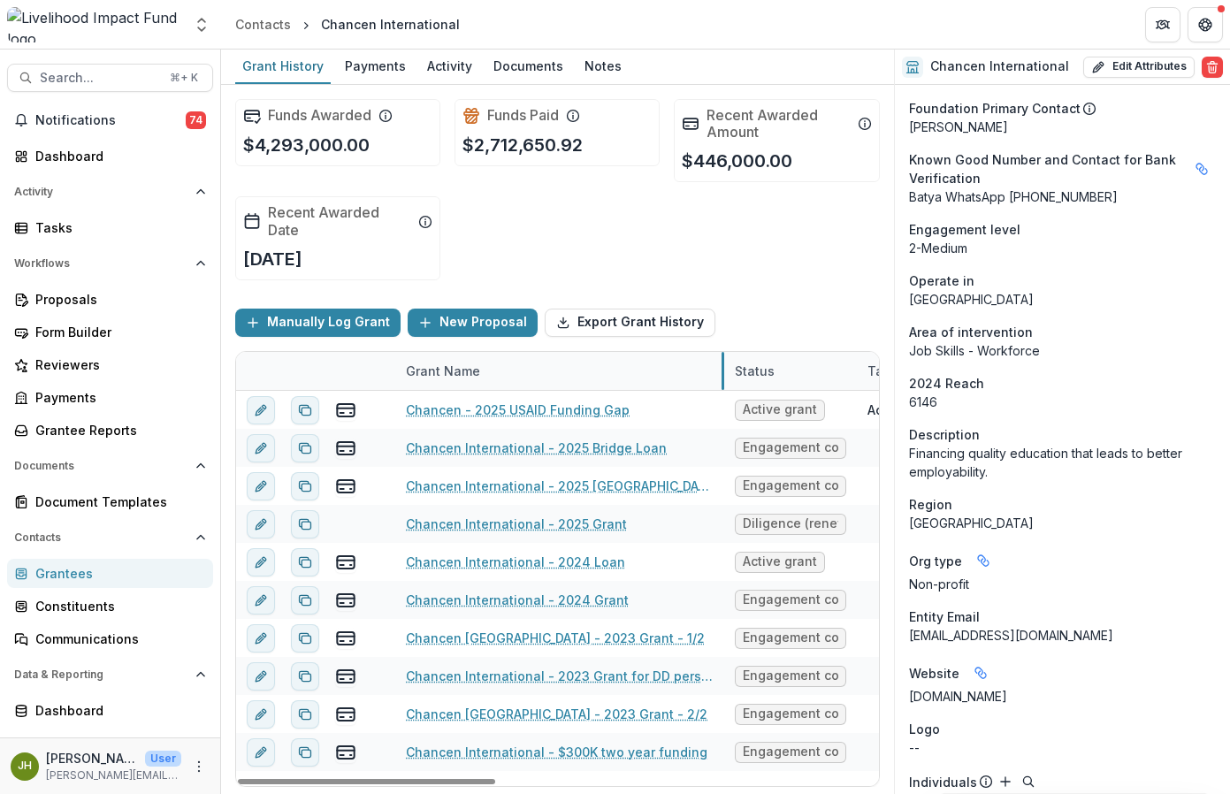
drag, startPoint x: 616, startPoint y: 370, endPoint x: 723, endPoint y: 379, distance: 108.3
drag, startPoint x: 456, startPoint y: 781, endPoint x: 440, endPoint y: 758, distance: 28.5
click at [440, 758] on div "Grant Name Status Tags Amount Awarded Amount Paid Grant Type Amount Requested S…" at bounding box center [557, 569] width 643 height 434
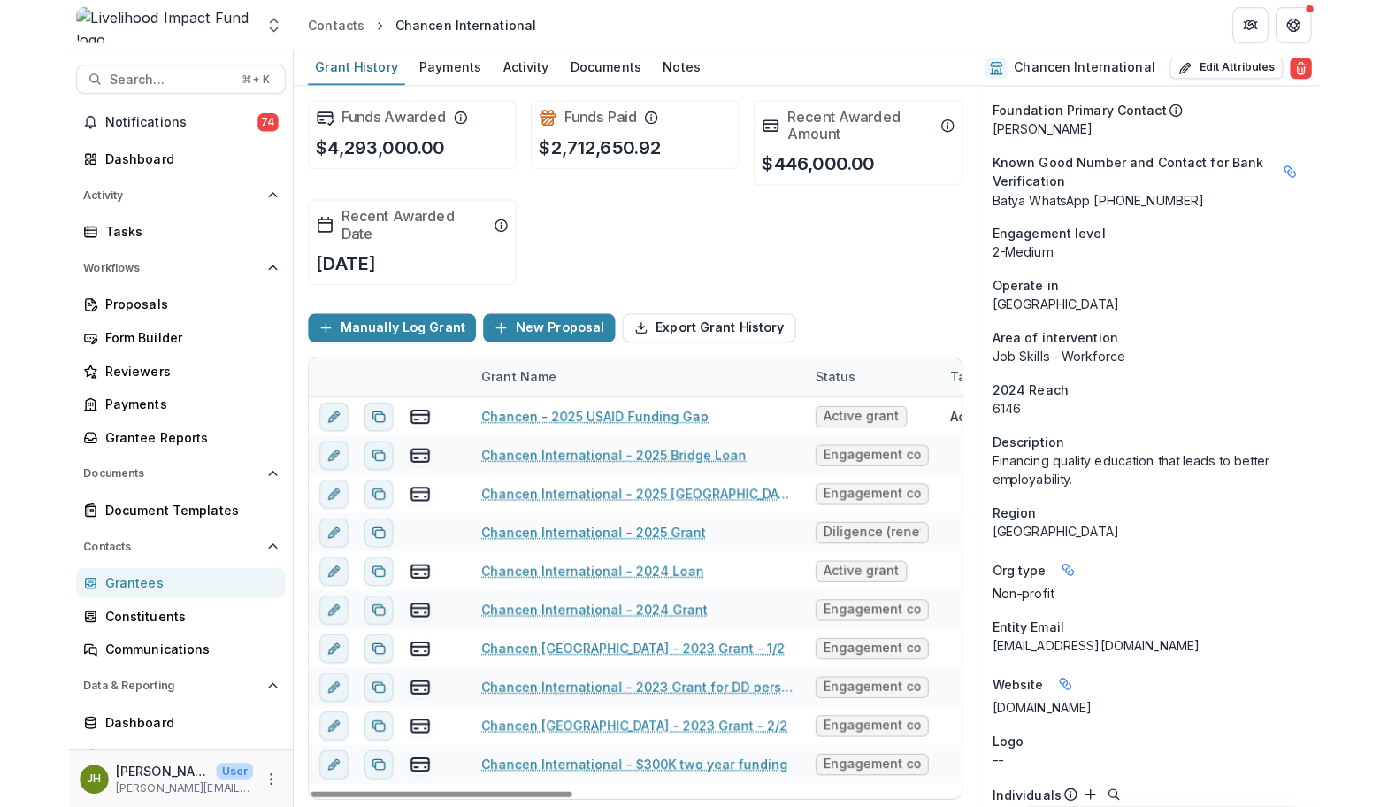
scroll to position [53, 0]
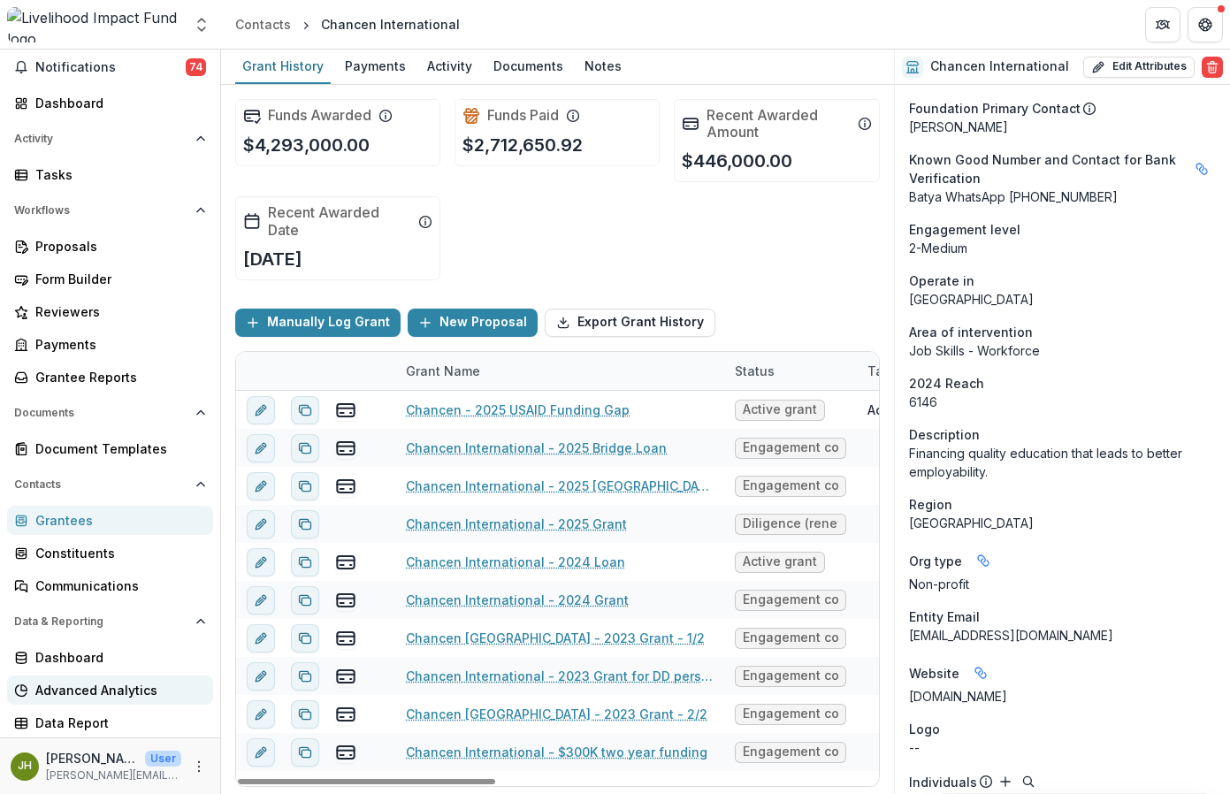
click at [114, 688] on div "Advanced Analytics" at bounding box center [117, 690] width 164 height 19
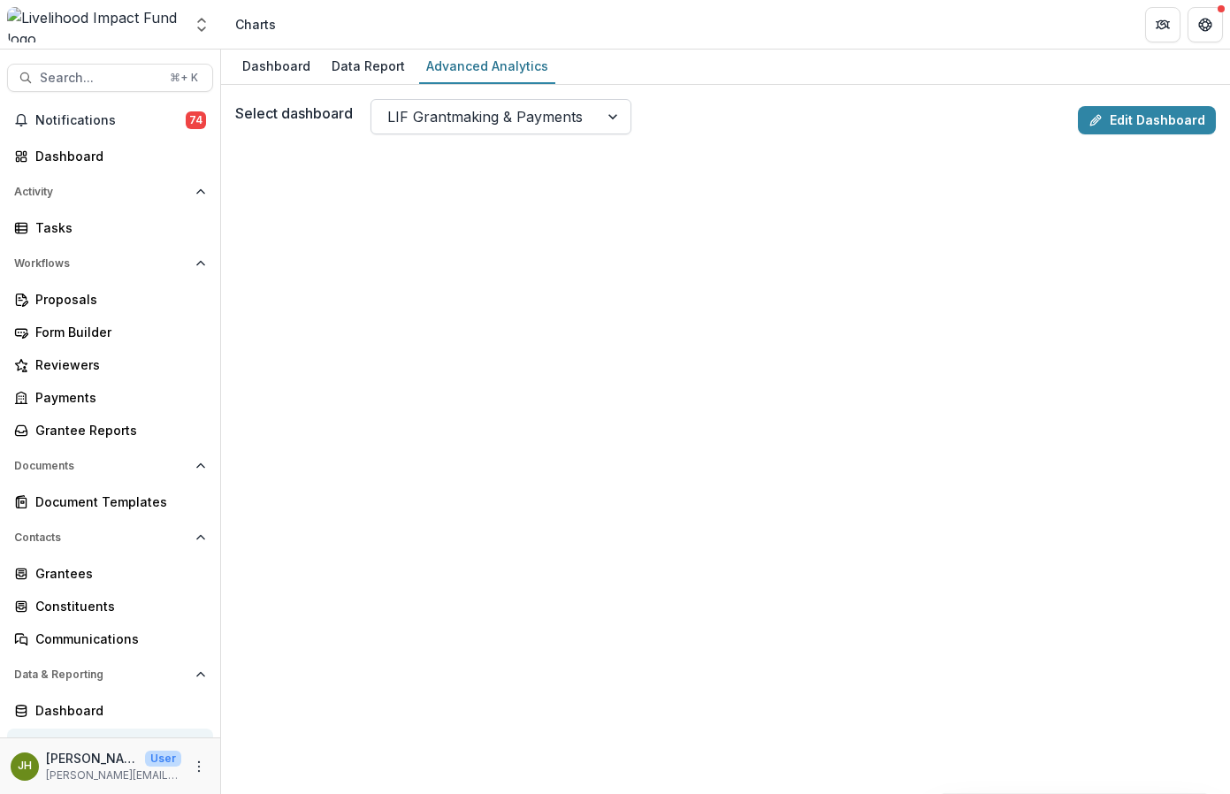
click at [585, 108] on div "LIF Grantmaking & Payments" at bounding box center [484, 117] width 227 height 28
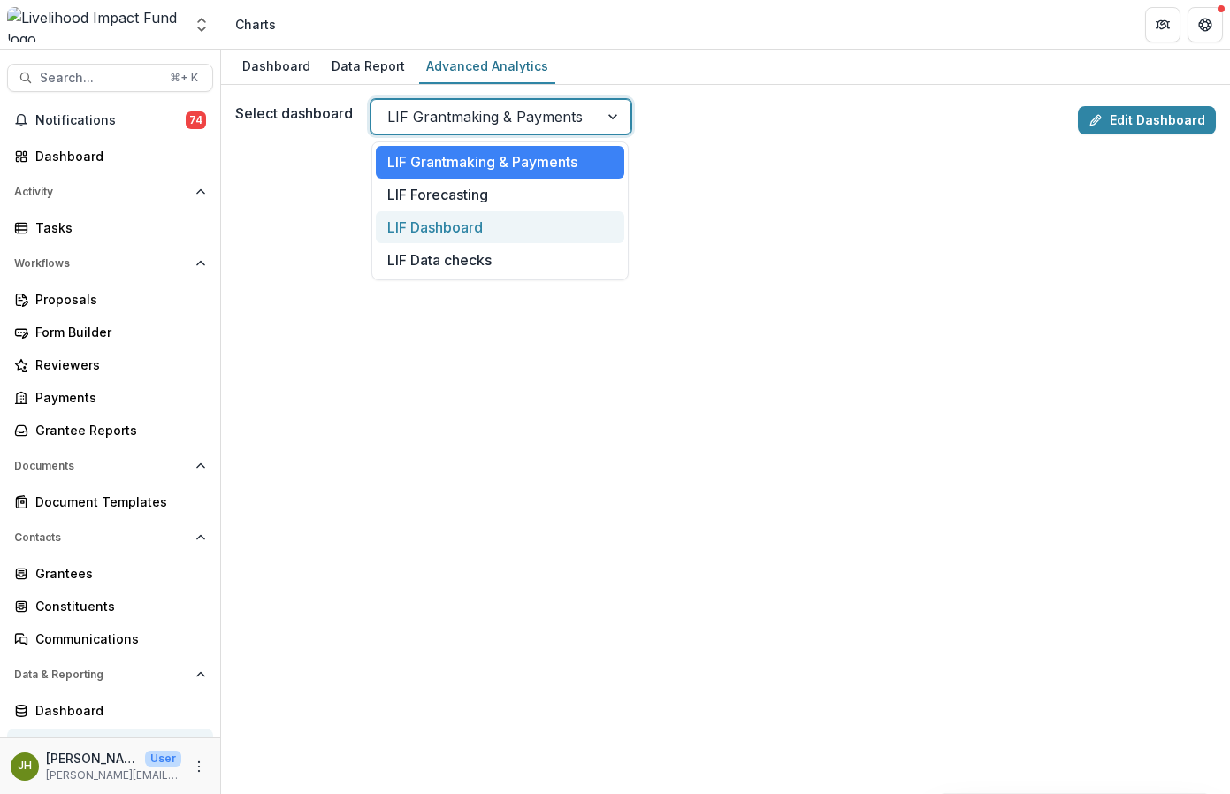
click at [519, 220] on div "LIF Dashboard" at bounding box center [500, 227] width 249 height 33
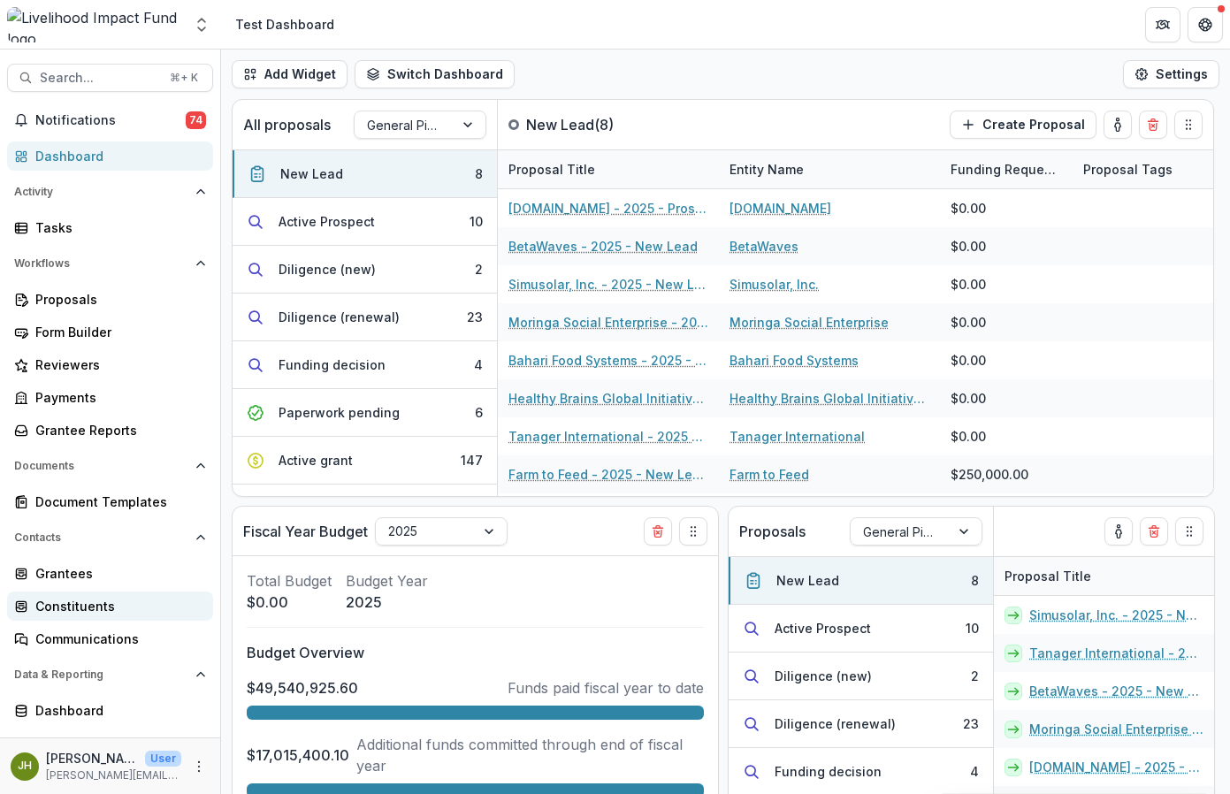
scroll to position [53, 0]
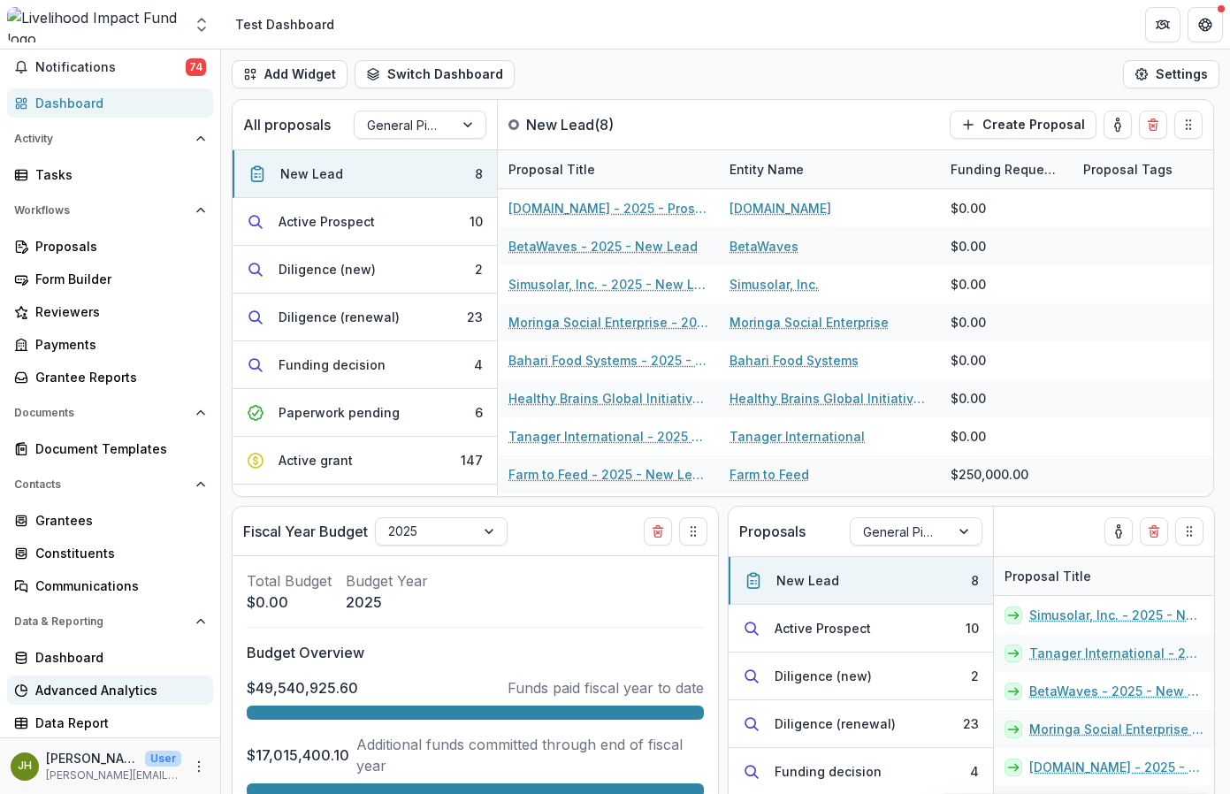
click at [109, 701] on link "Advanced Analytics" at bounding box center [110, 690] width 206 height 29
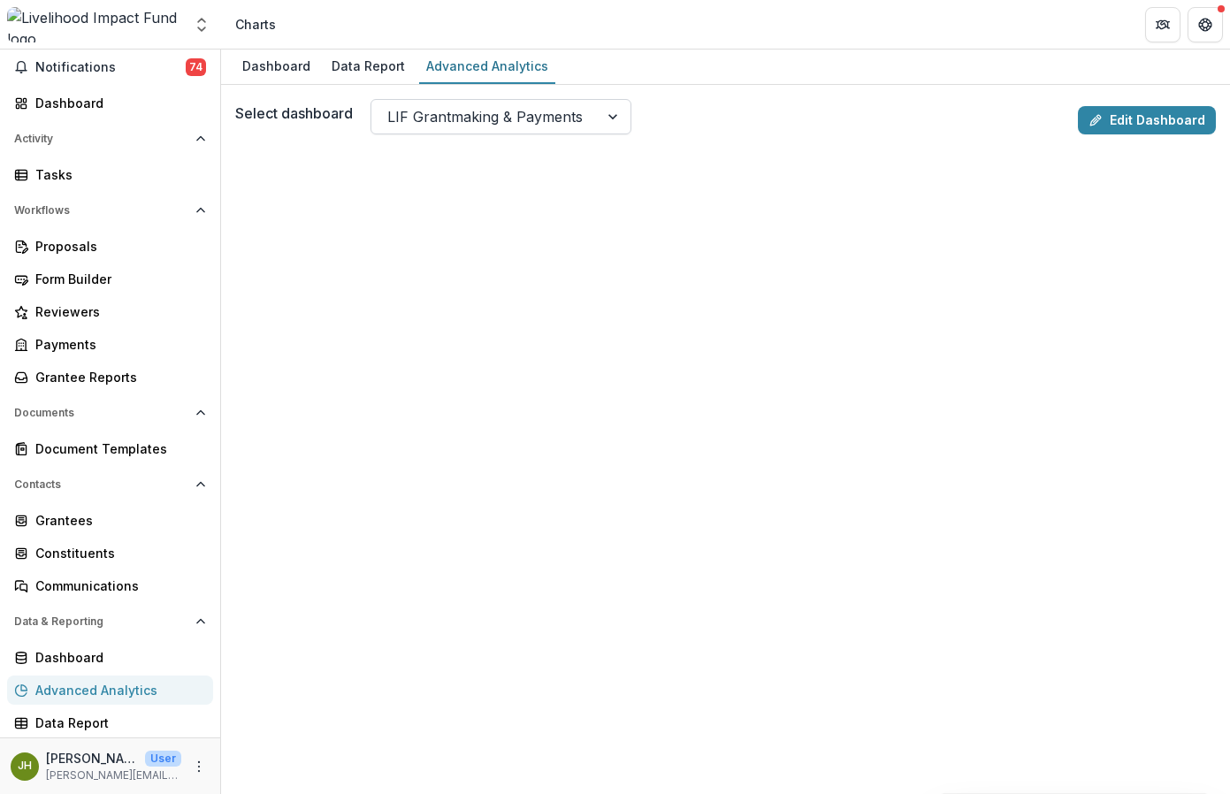
click at [582, 117] on div "LIF Grantmaking & Payments" at bounding box center [484, 117] width 227 height 28
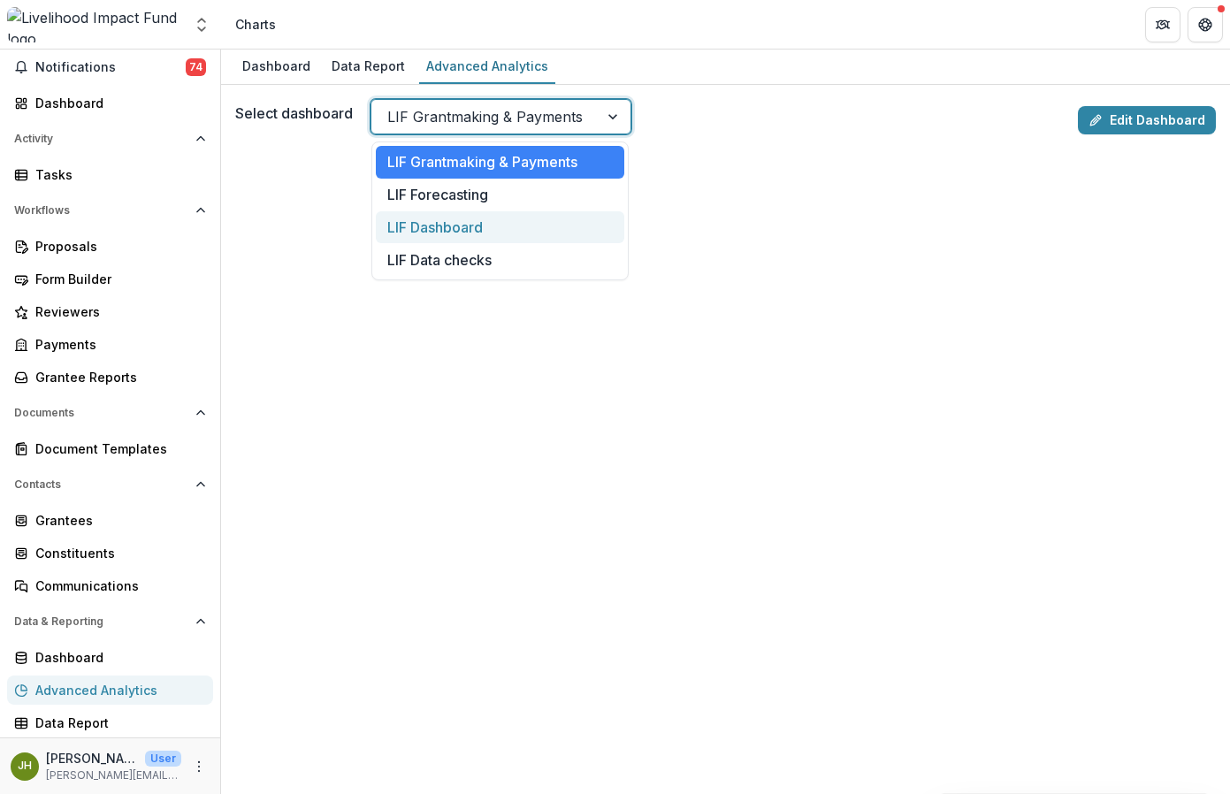
click at [504, 224] on div "LIF Dashboard" at bounding box center [500, 227] width 249 height 33
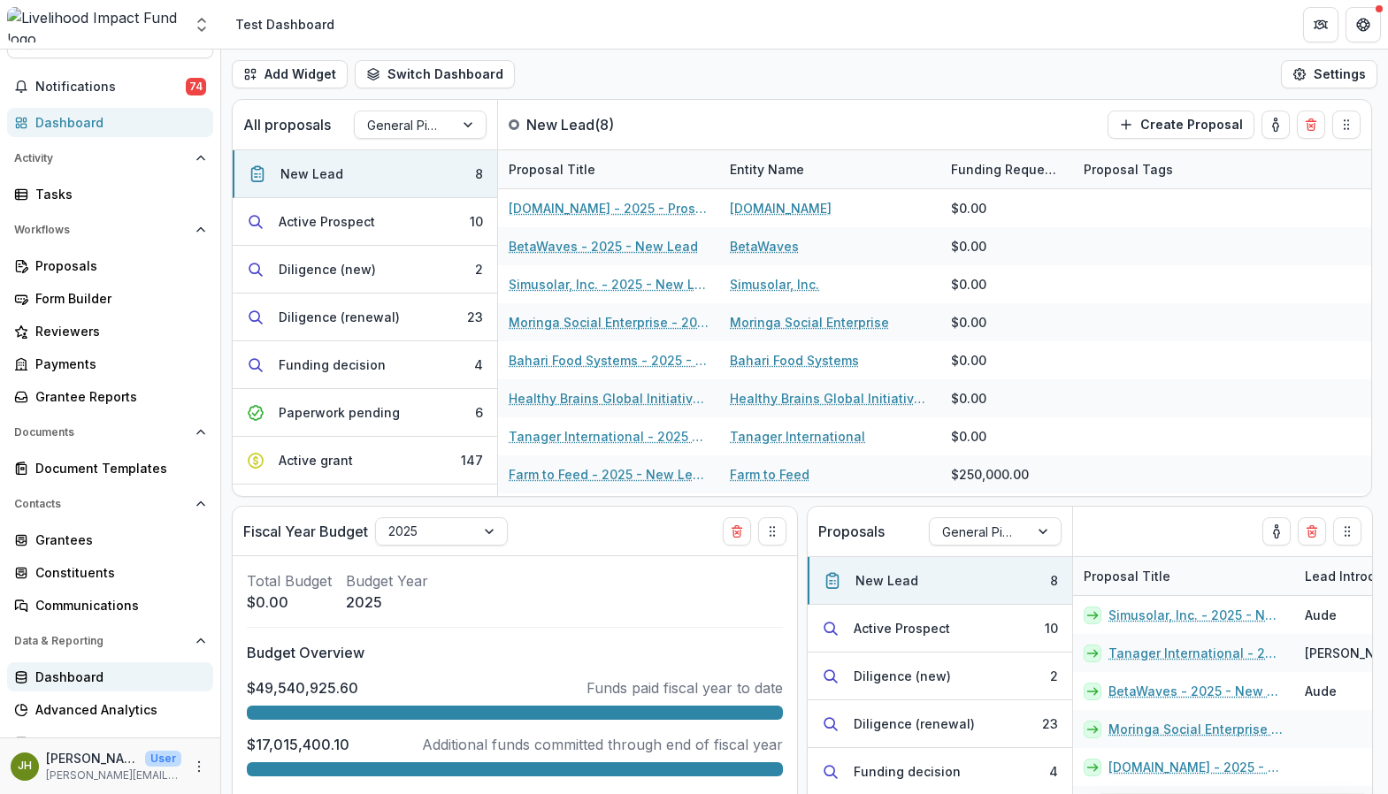
scroll to position [53, 0]
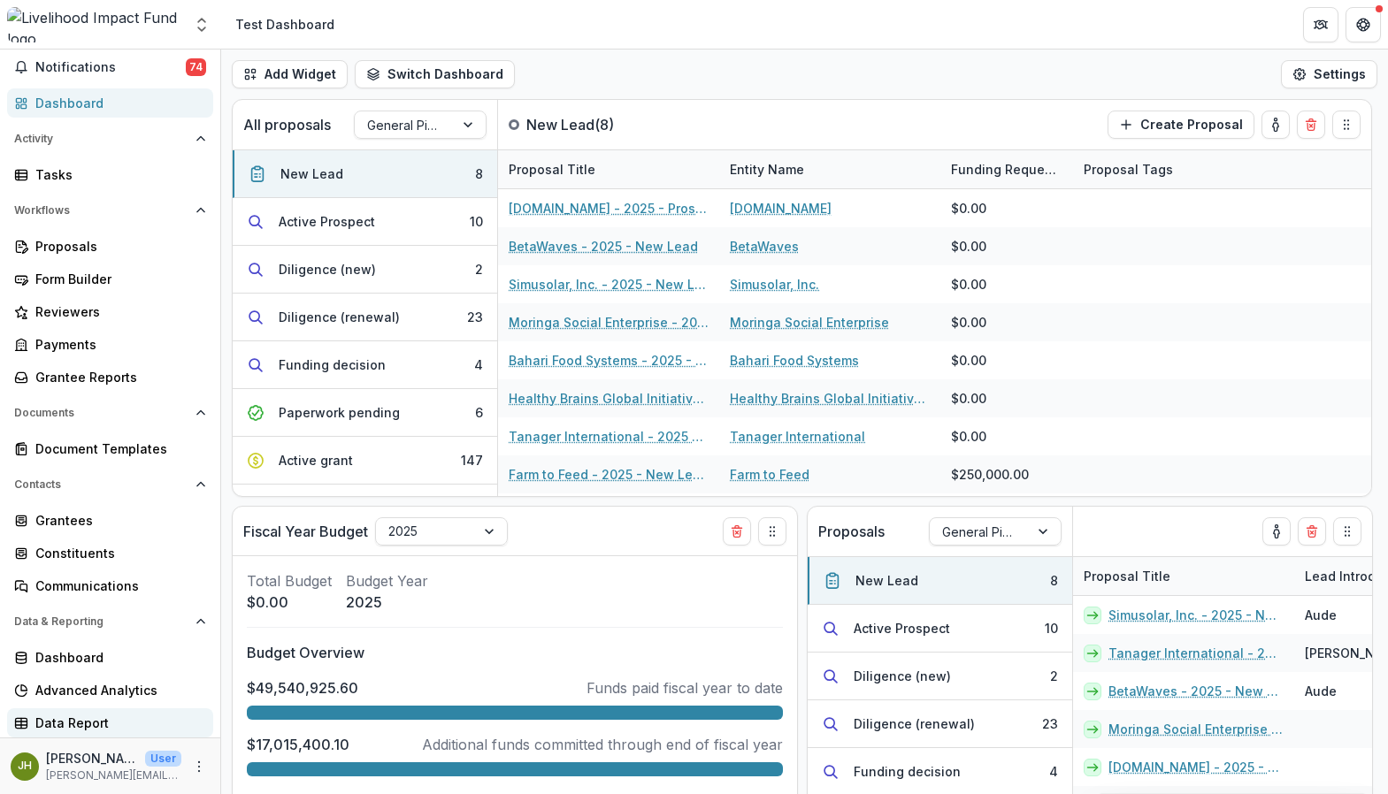
click at [96, 717] on div "Data Report" at bounding box center [117, 723] width 164 height 19
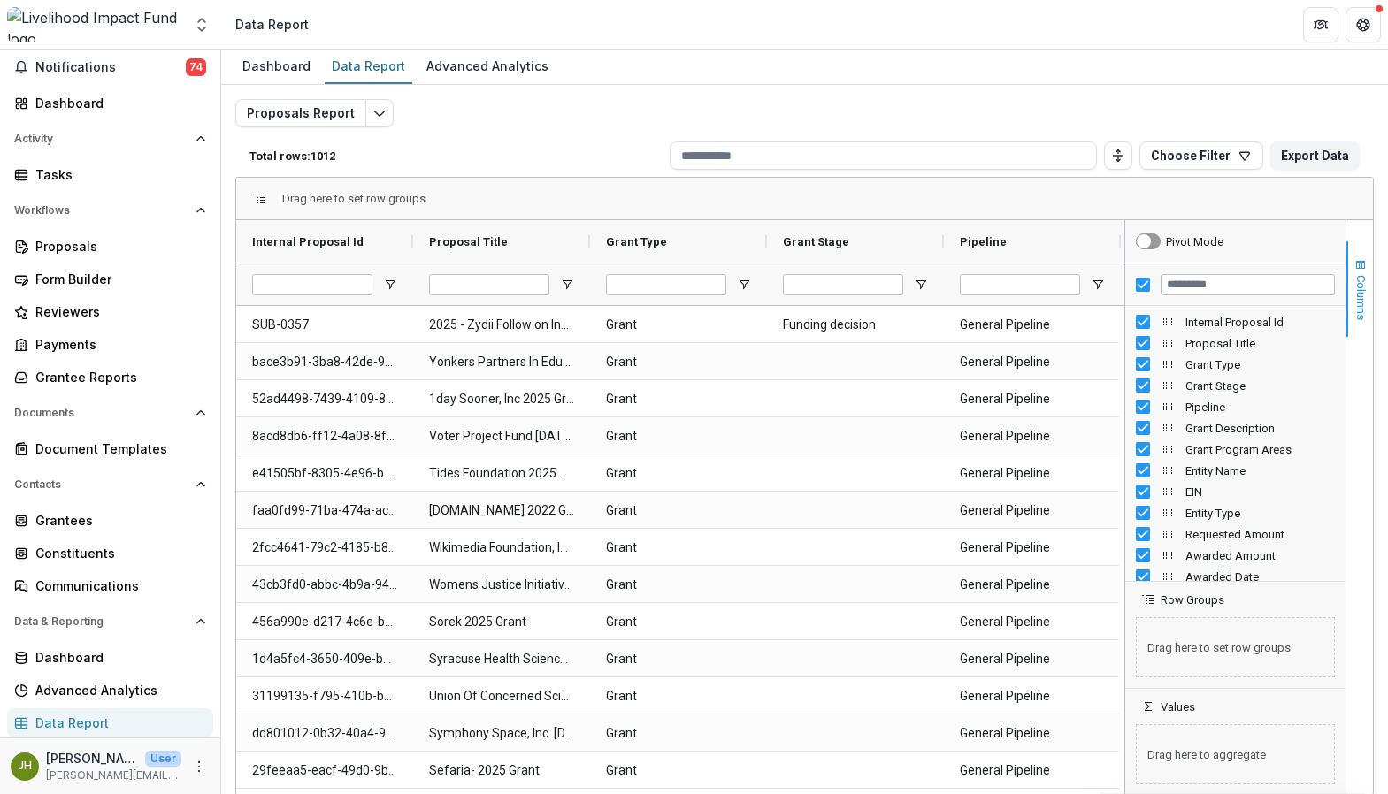
click at [1229, 296] on span "Columns" at bounding box center [1360, 297] width 13 height 45
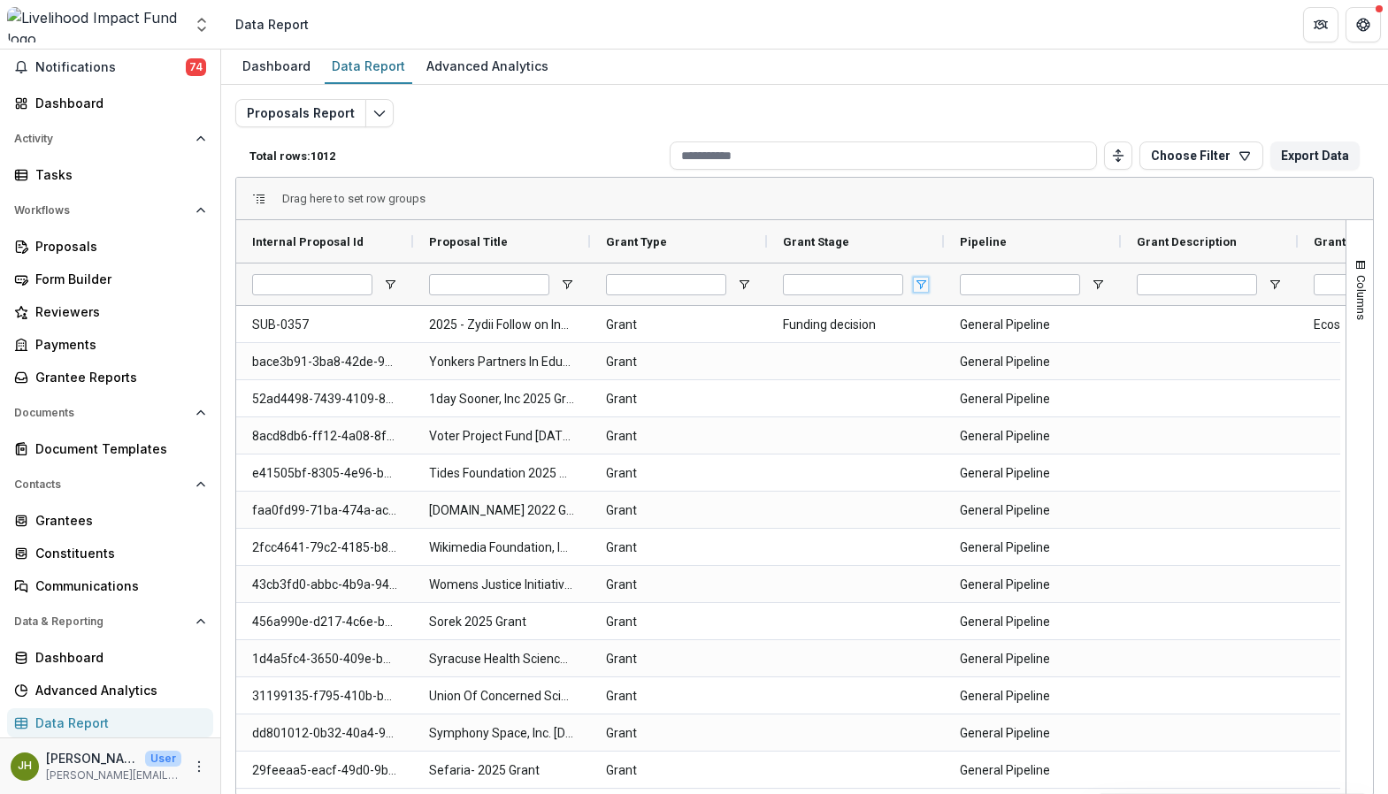
click at [924, 283] on span "Open Filter Menu" at bounding box center [921, 285] width 14 height 14
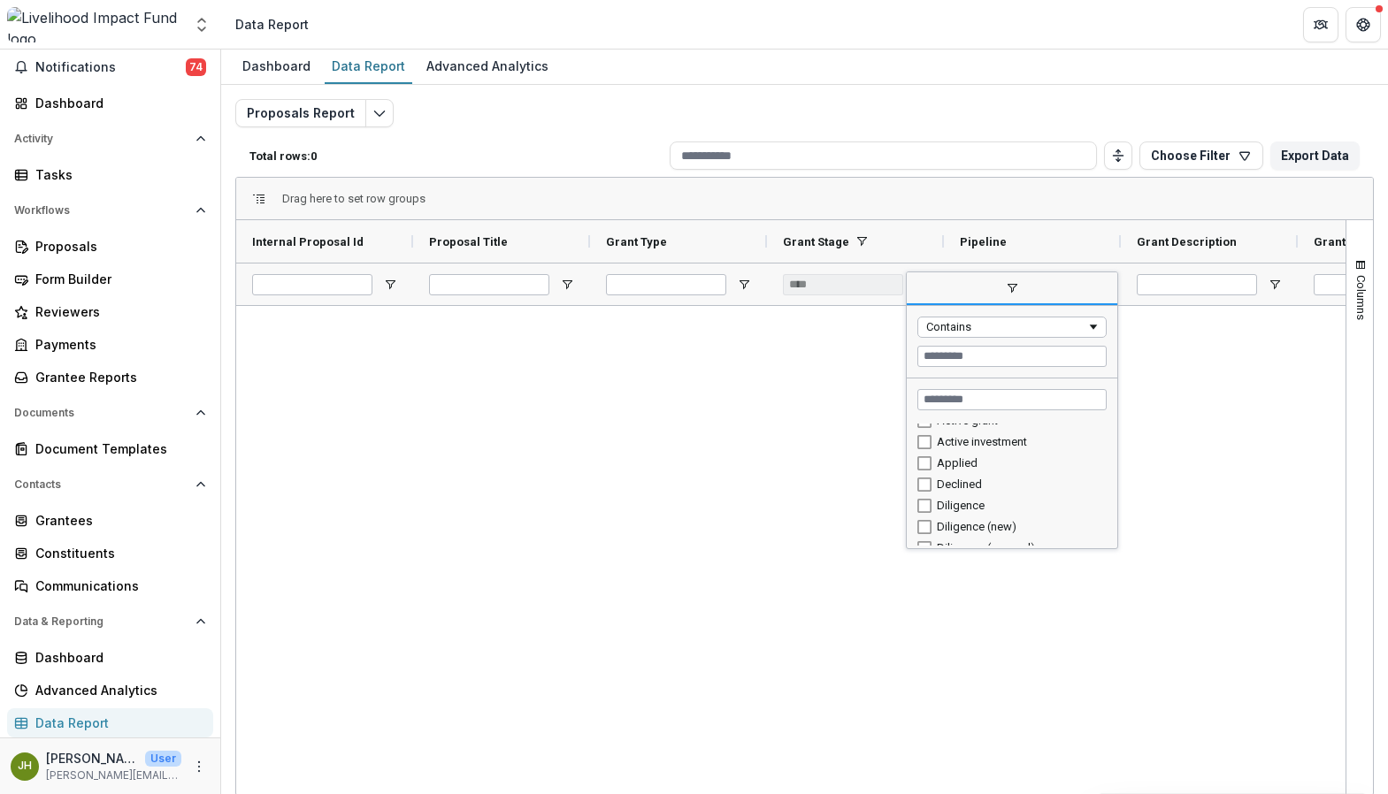
scroll to position [96, 0]
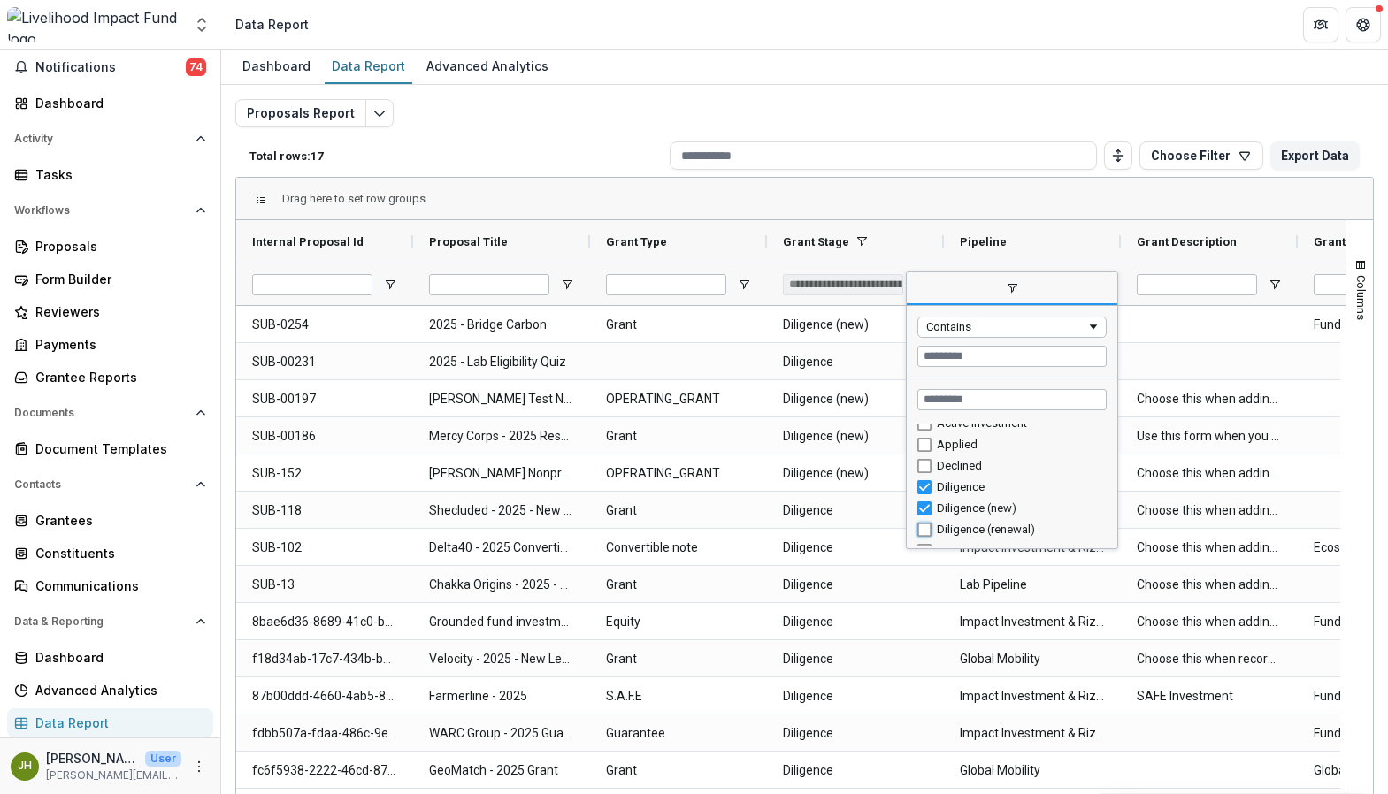
type input "**********"
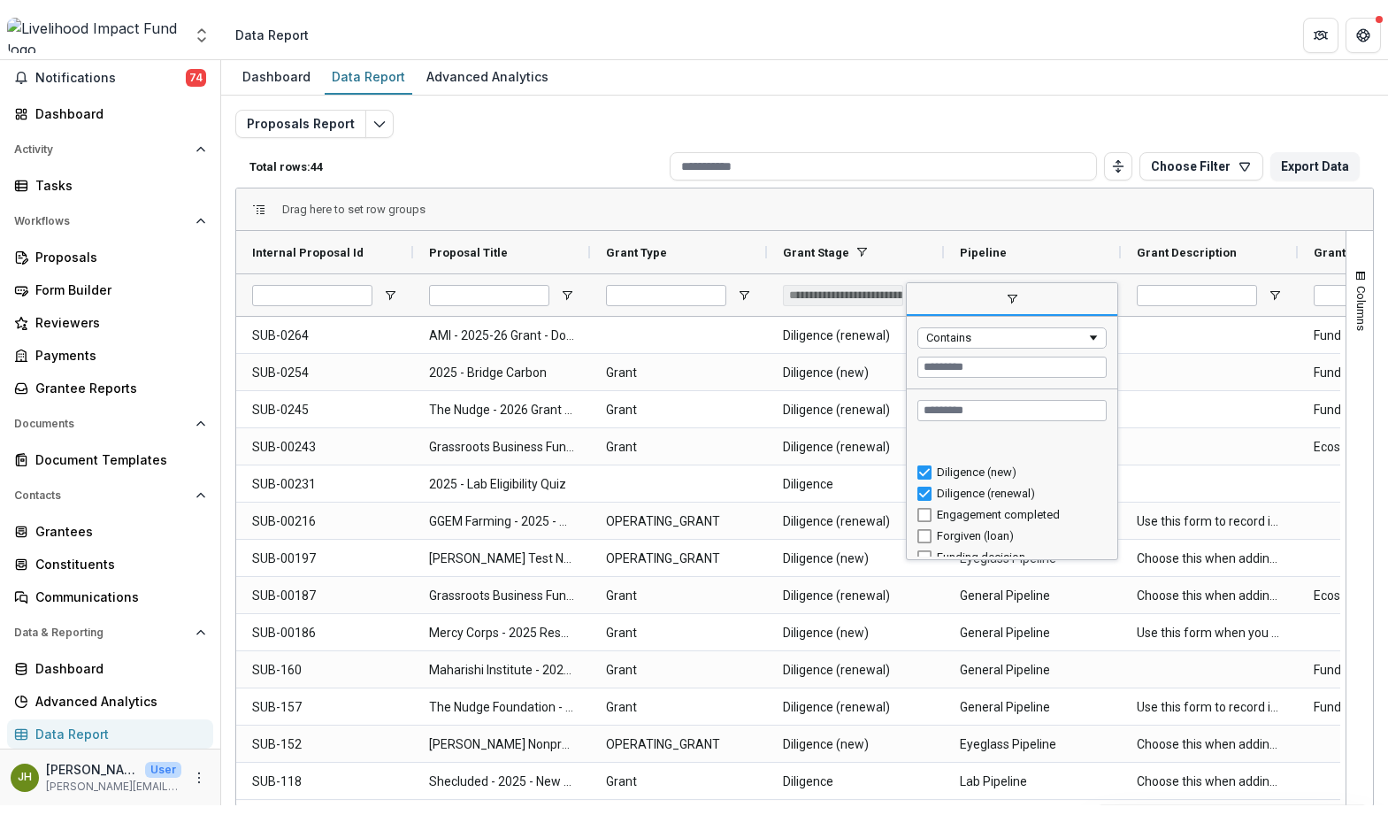
scroll to position [182, 0]
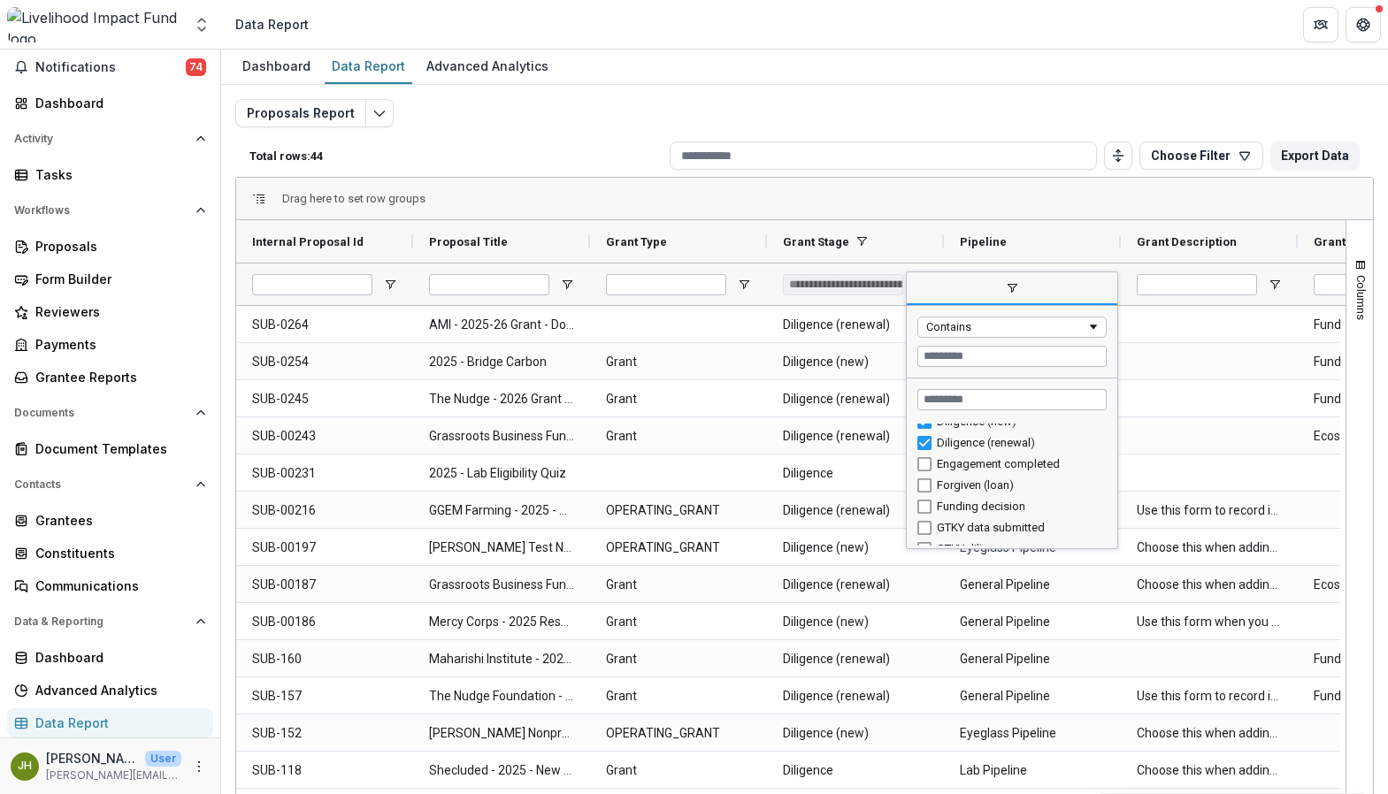
click at [954, 201] on div "Drag here to set row groups" at bounding box center [804, 199] width 1136 height 42
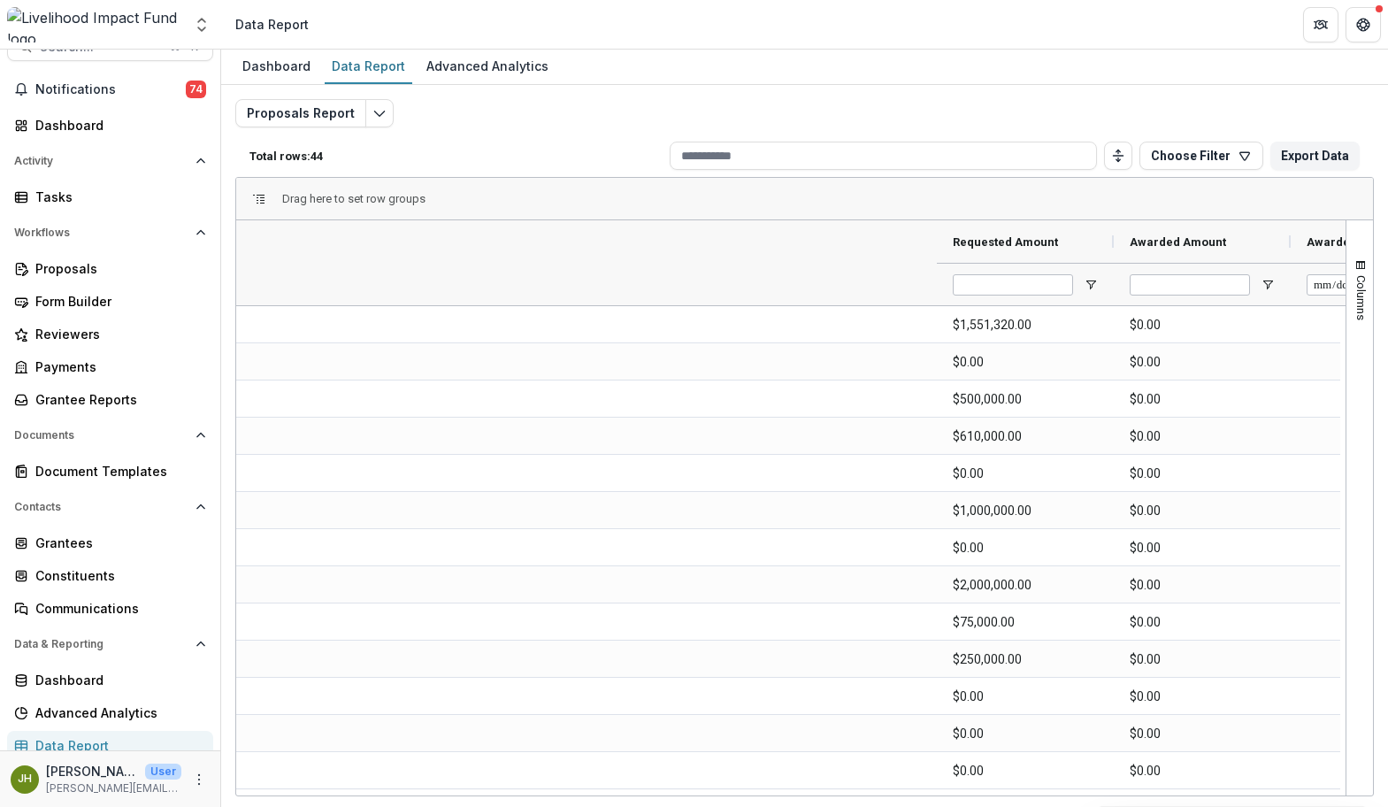
scroll to position [0, 2137]
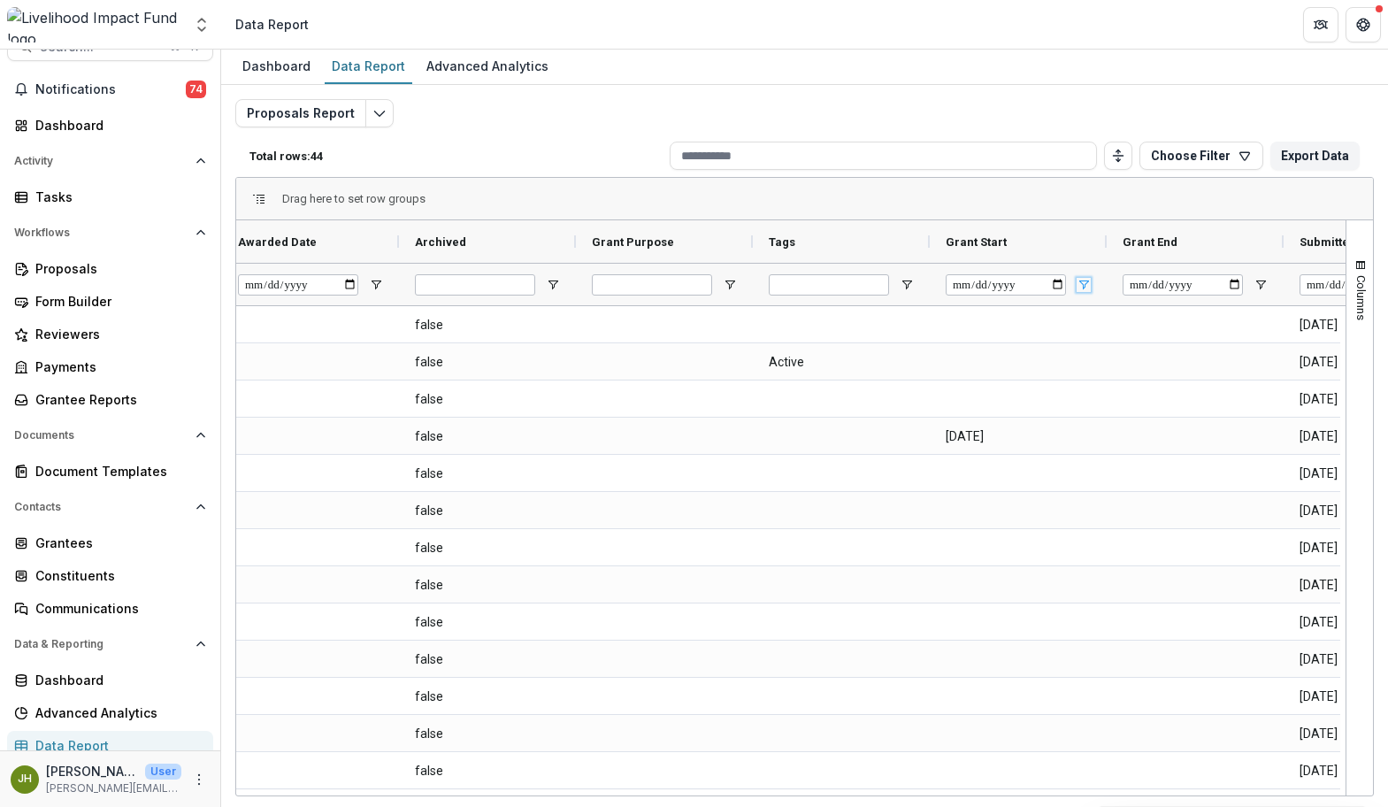
click at [1082, 279] on span "Open Filter Menu" at bounding box center [1083, 285] width 14 height 14
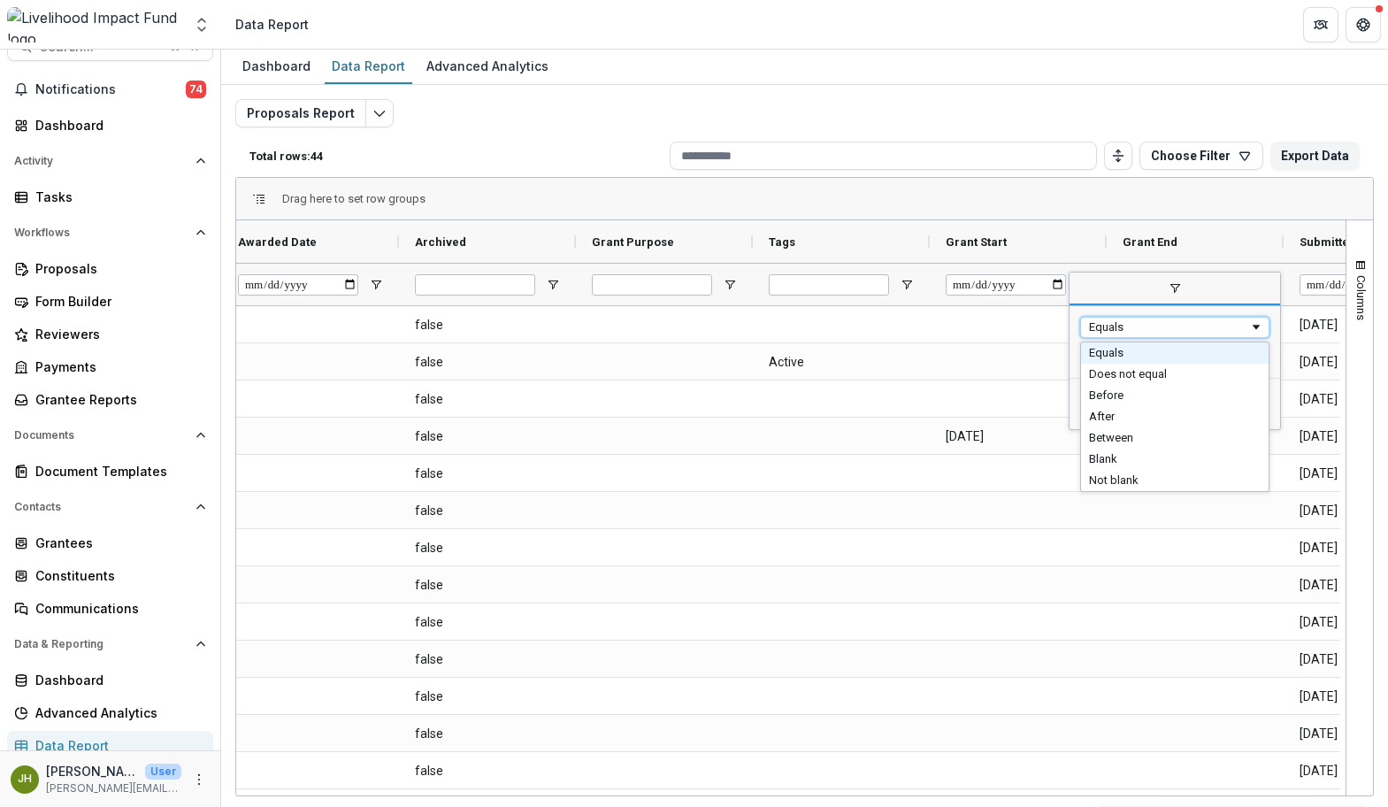
click at [1133, 330] on div "Equals" at bounding box center [1169, 326] width 160 height 13
click at [1133, 353] on input "Filter Value" at bounding box center [1174, 356] width 189 height 21
type input "**********"
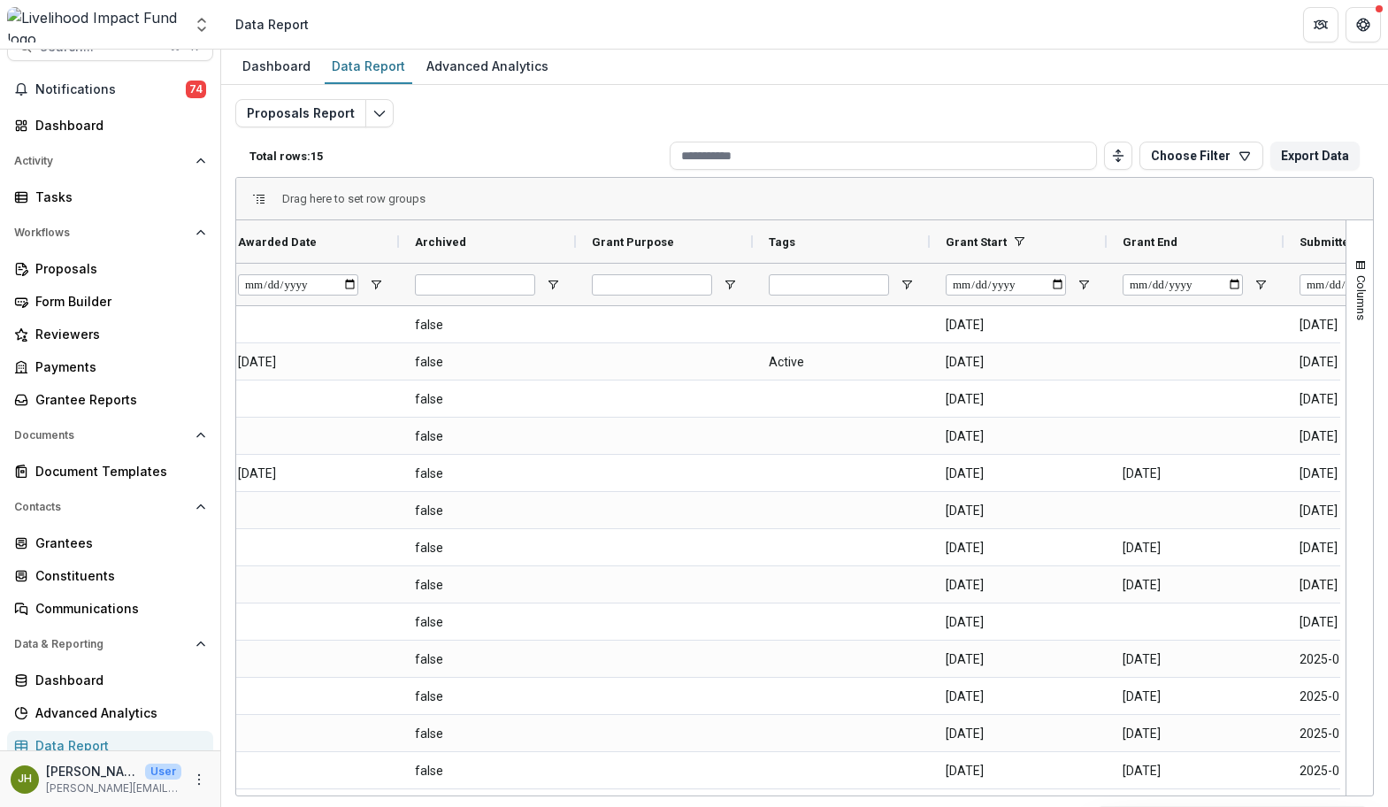
click at [1120, 190] on div "Drag here to set row groups" at bounding box center [804, 199] width 1136 height 42
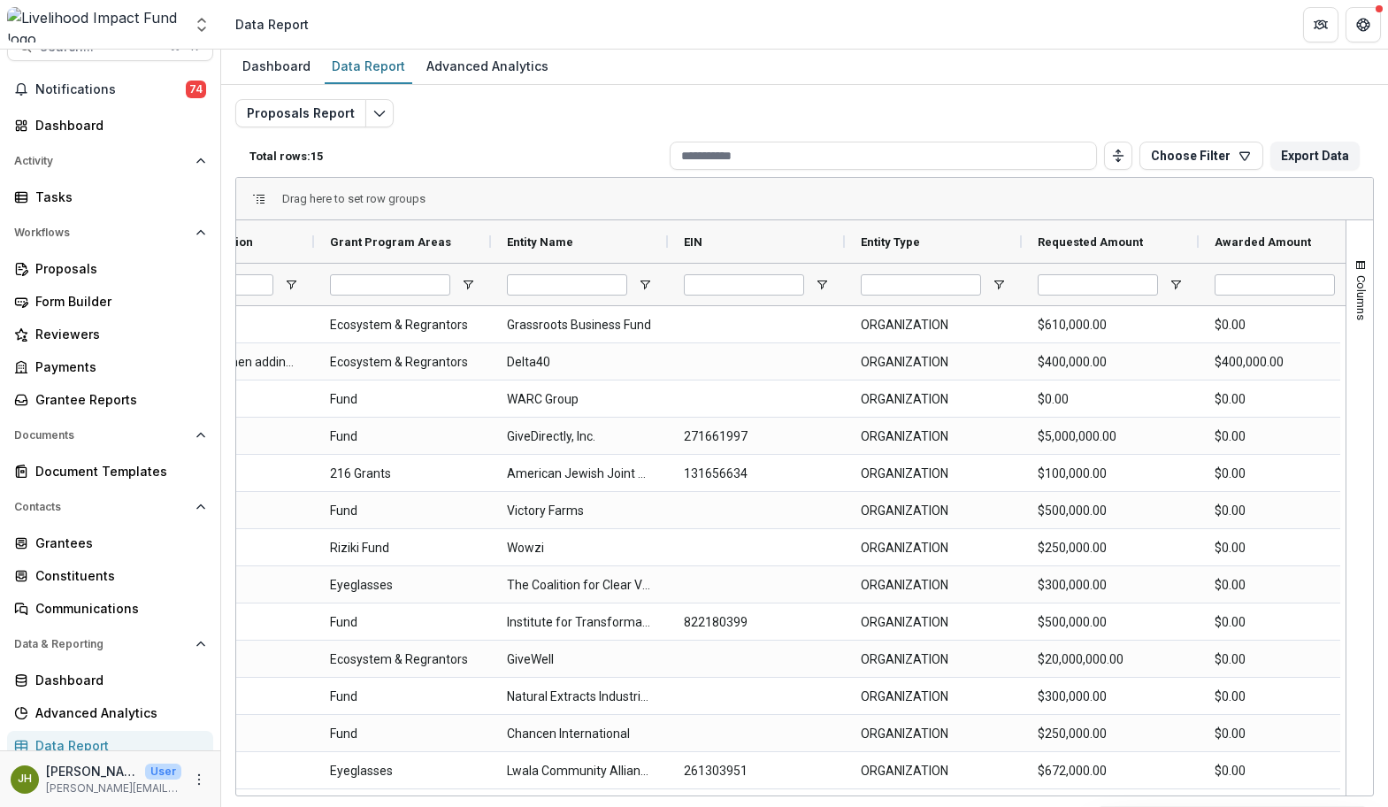
scroll to position [0, 1068]
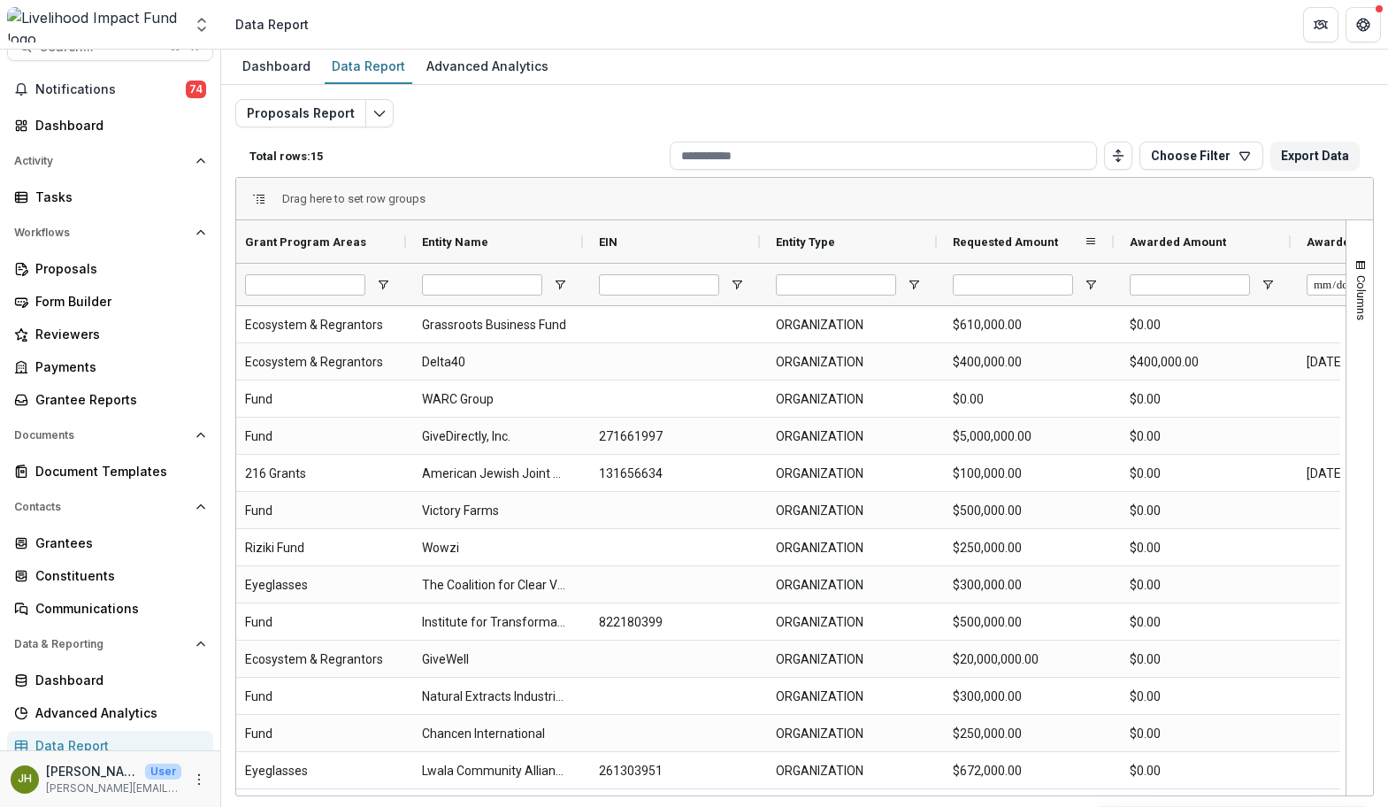
click at [1021, 242] on span "Requested Amount" at bounding box center [1004, 241] width 105 height 13
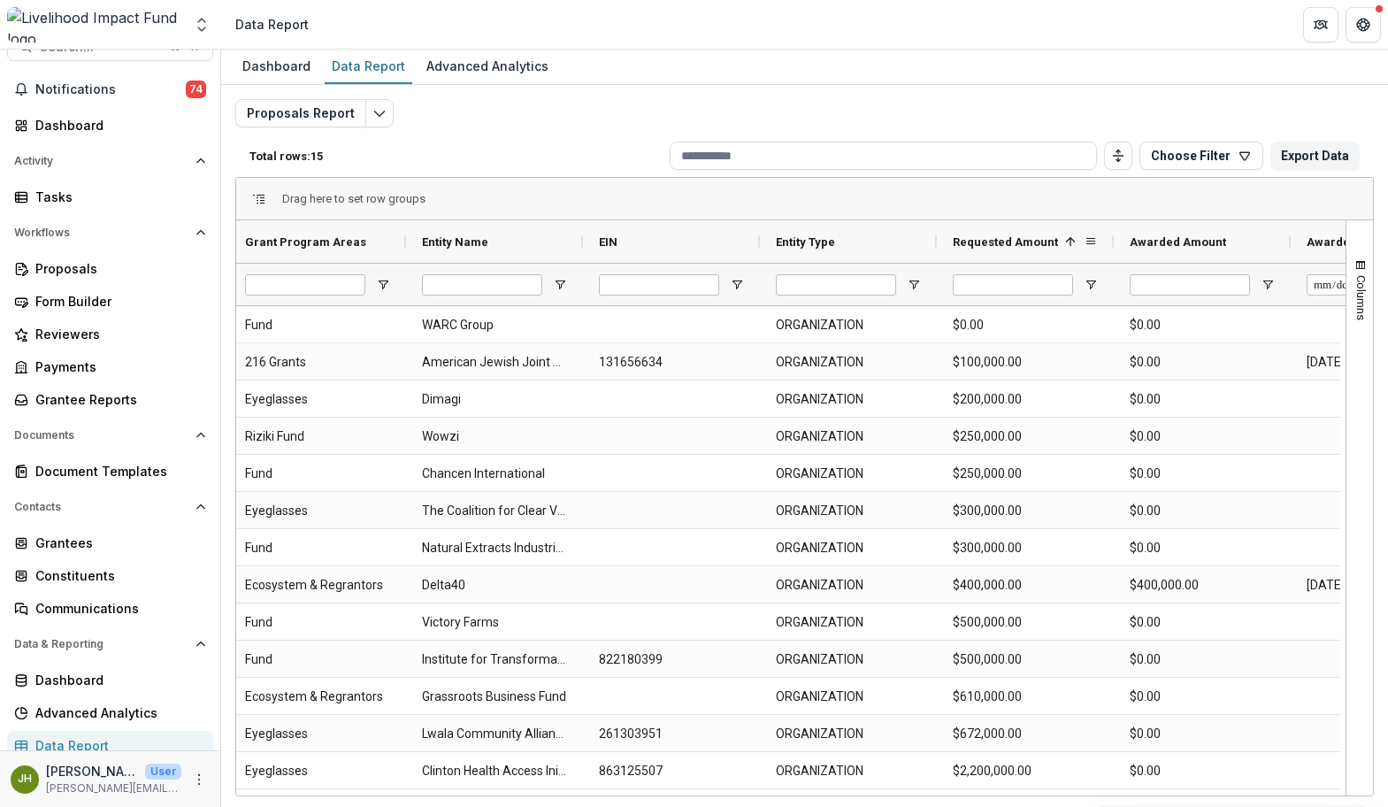
click at [1021, 242] on span "Requested Amount" at bounding box center [1004, 241] width 105 height 13
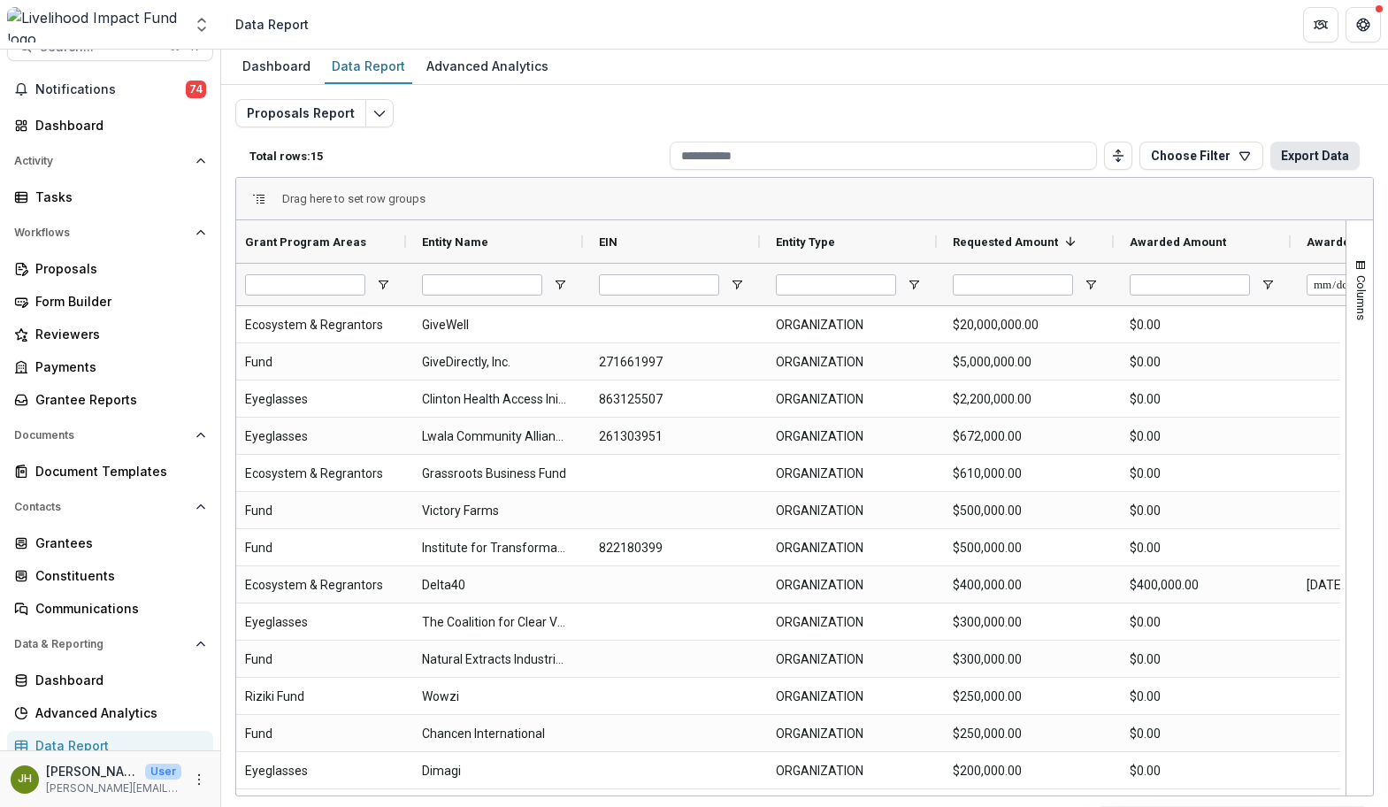
click at [1229, 162] on button "Export Data" at bounding box center [1314, 156] width 89 height 28
click at [1229, 304] on span "Columns" at bounding box center [1360, 297] width 13 height 45
